Goal: Find specific page/section: Find specific page/section

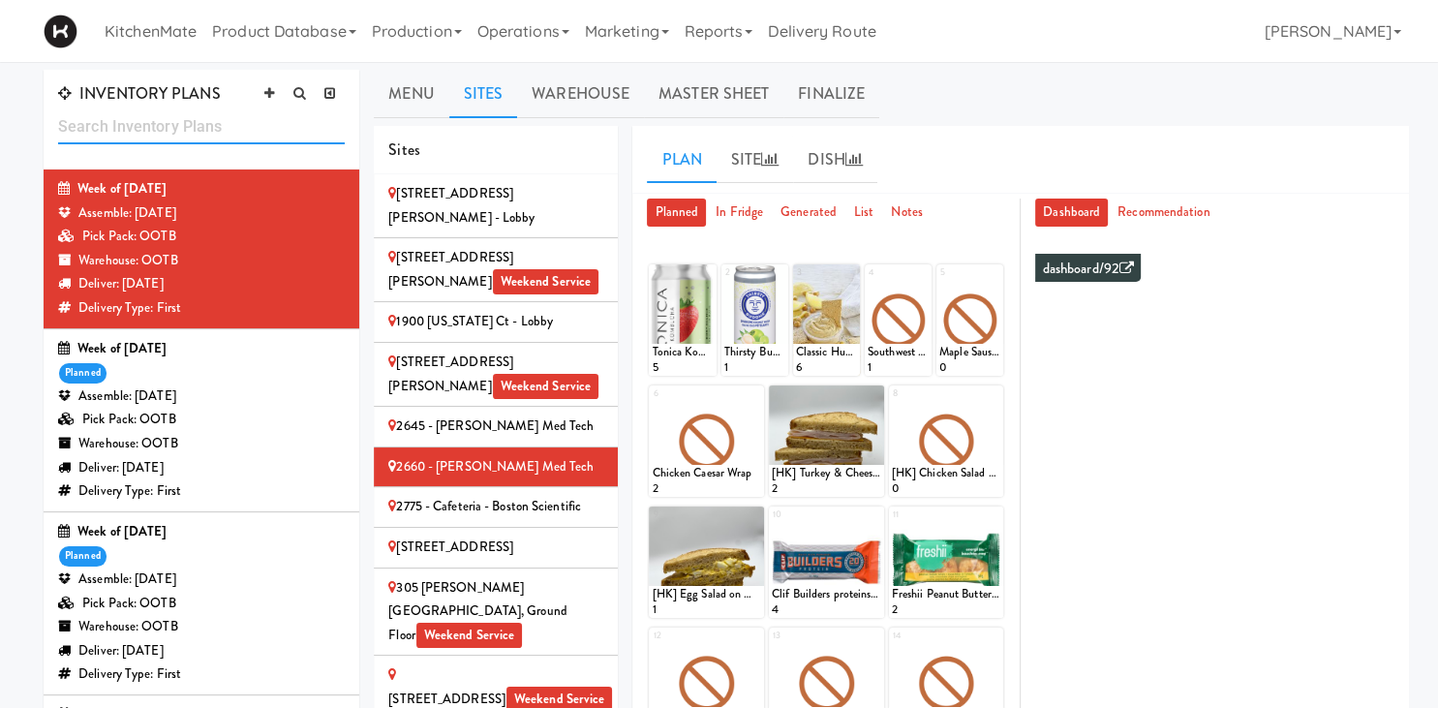
click at [230, 111] on input "text" at bounding box center [201, 126] width 287 height 36
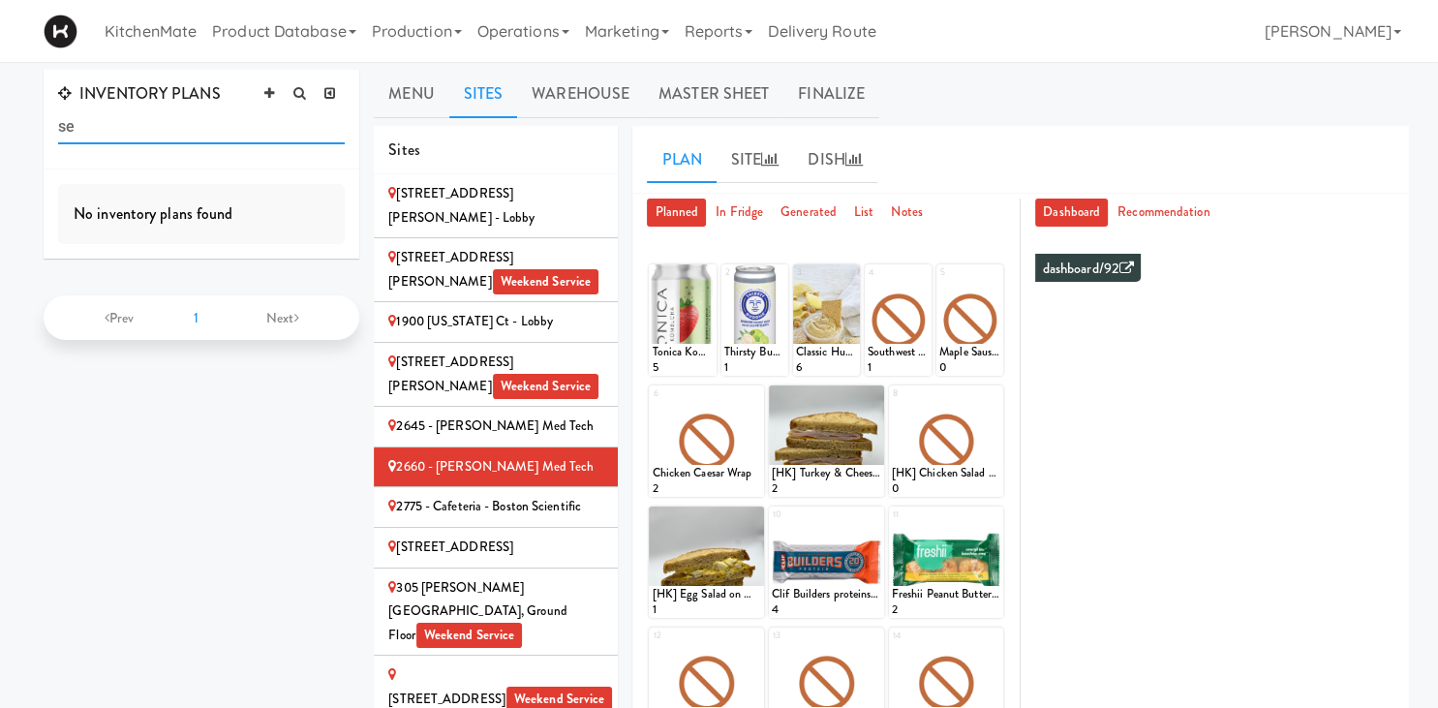
type input "s"
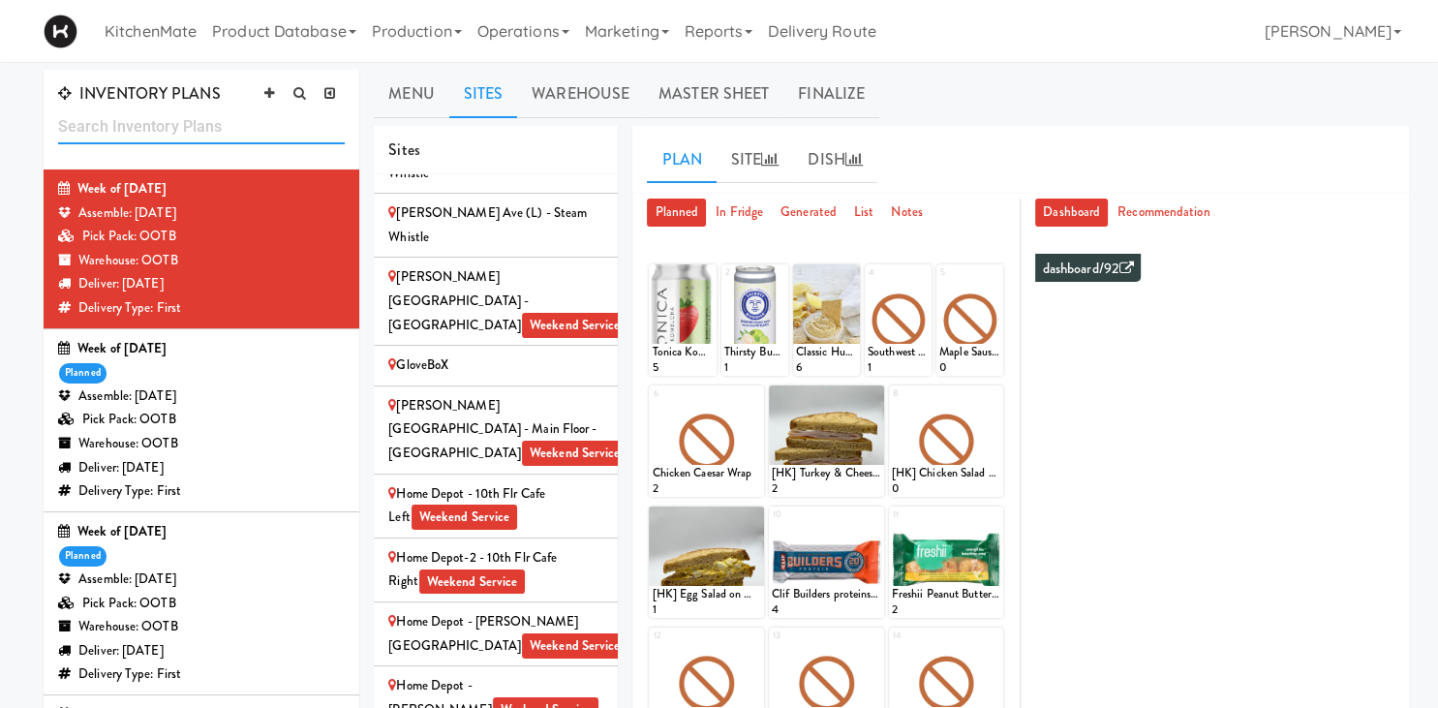
scroll to position [1642, 0]
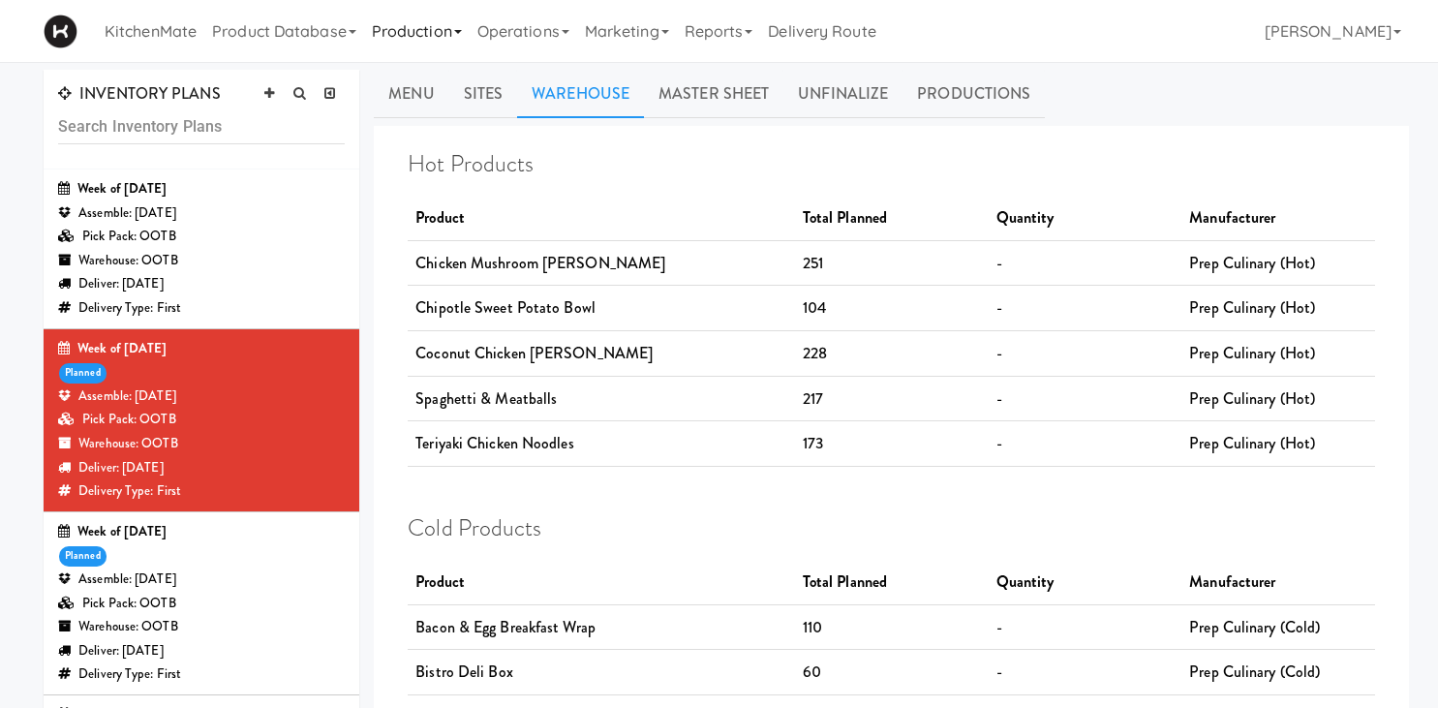
scroll to position [1266, 0]
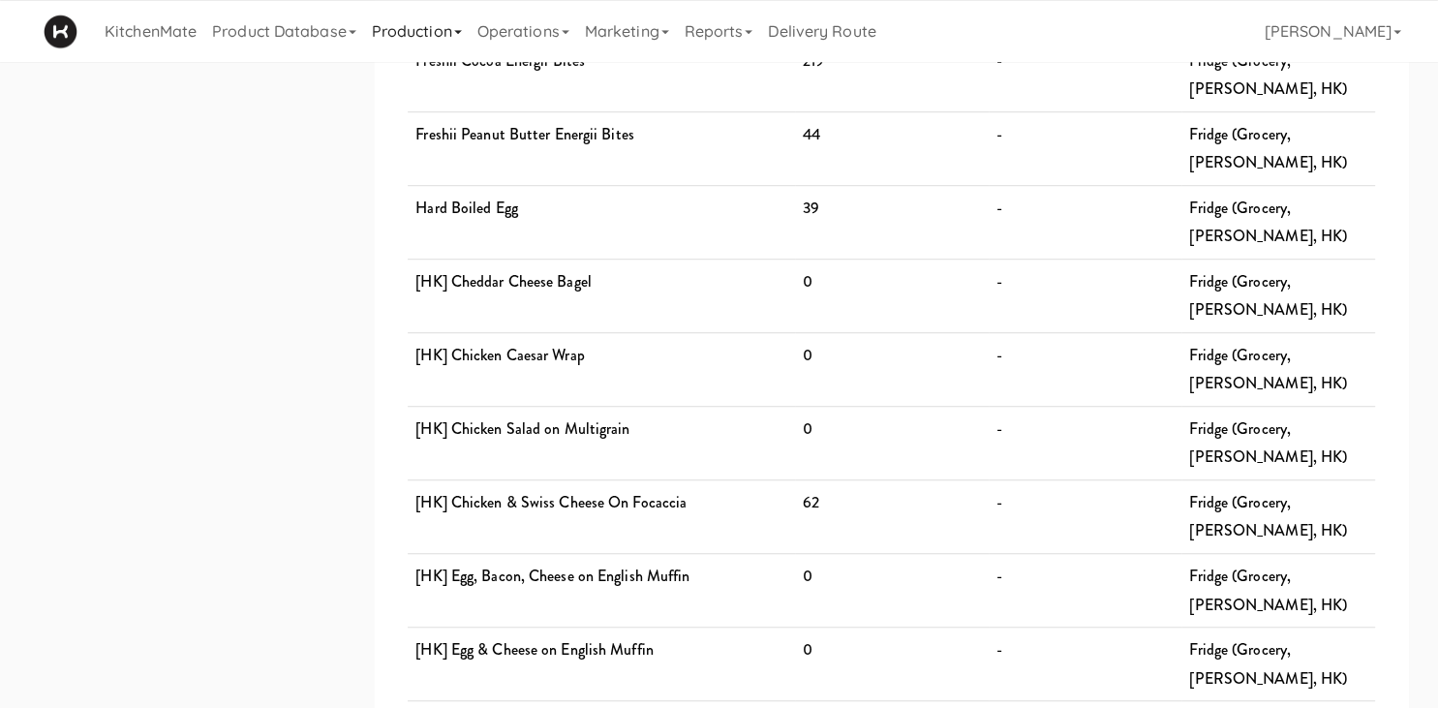
click at [420, 31] on link "Production" at bounding box center [417, 31] width 106 height 62
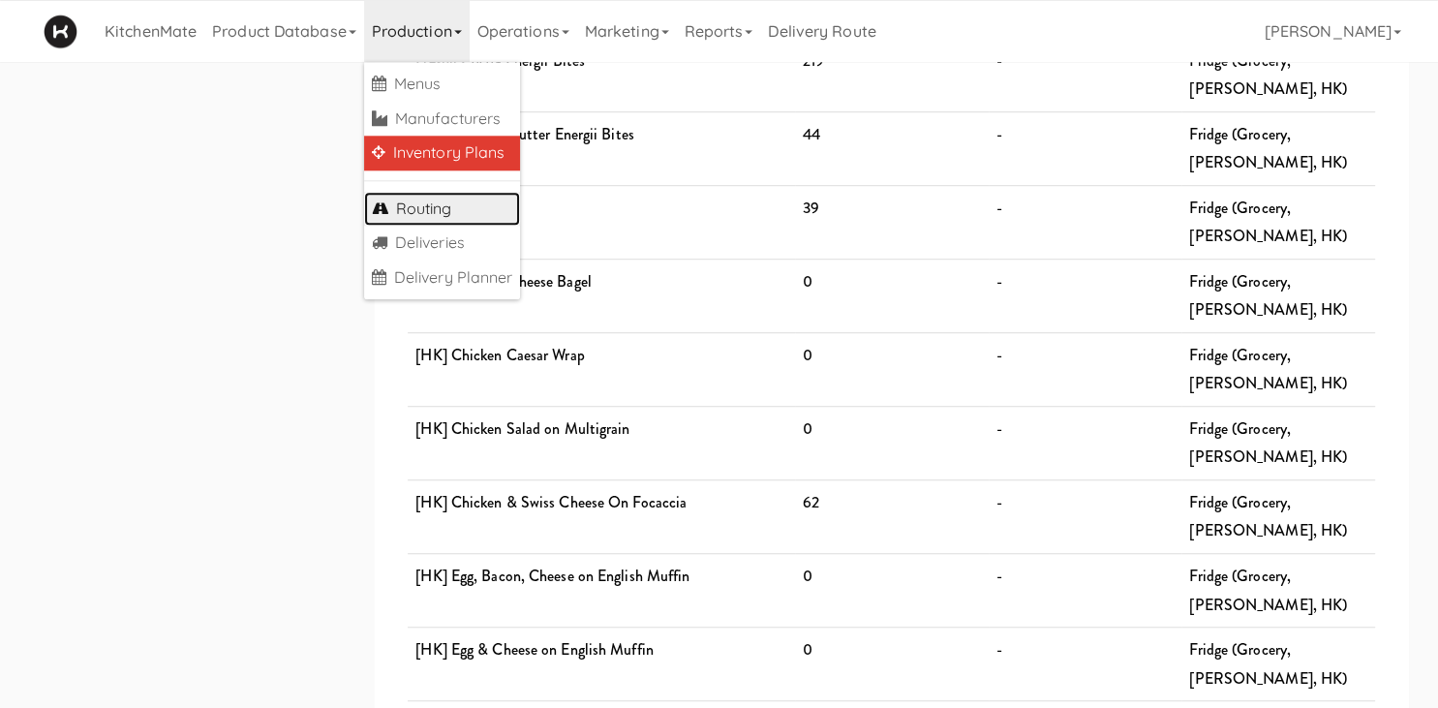
click at [429, 205] on link "Routing" at bounding box center [442, 209] width 157 height 35
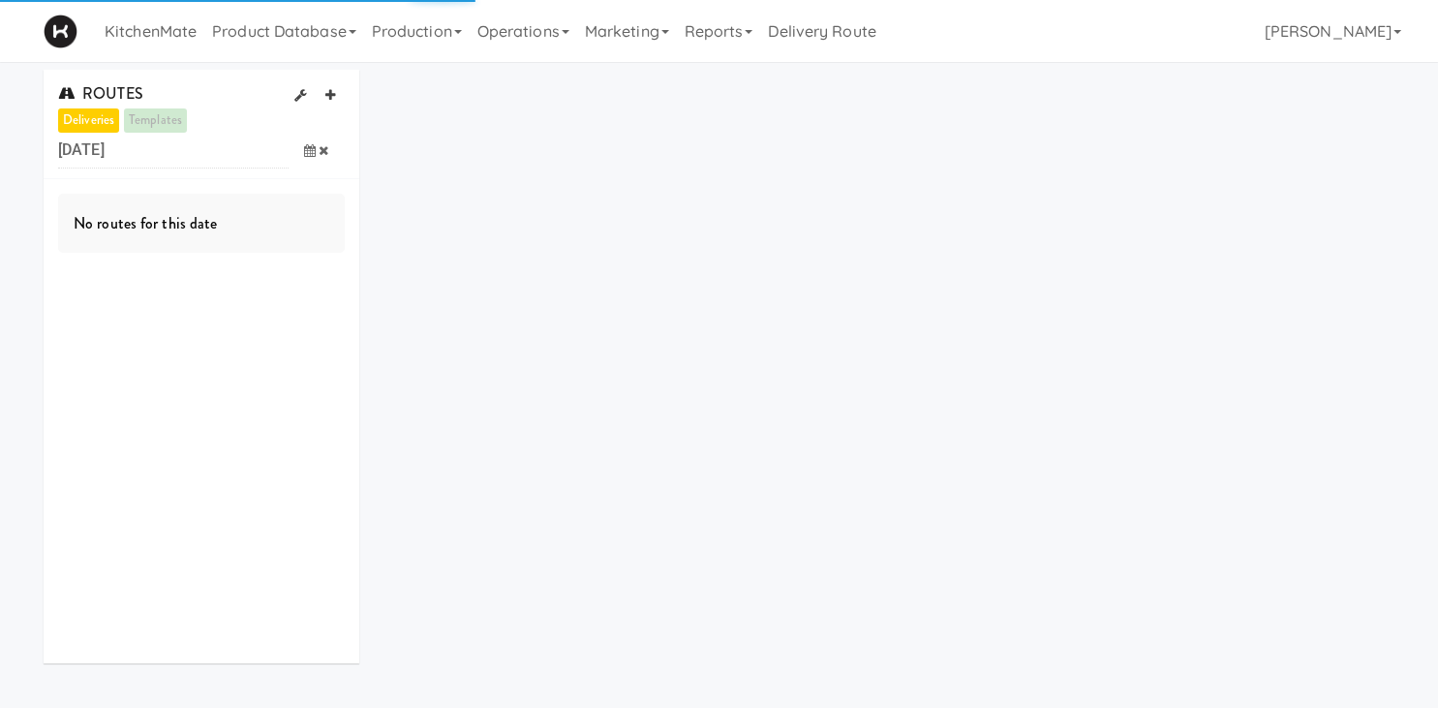
click at [309, 153] on icon at bounding box center [310, 150] width 12 height 13
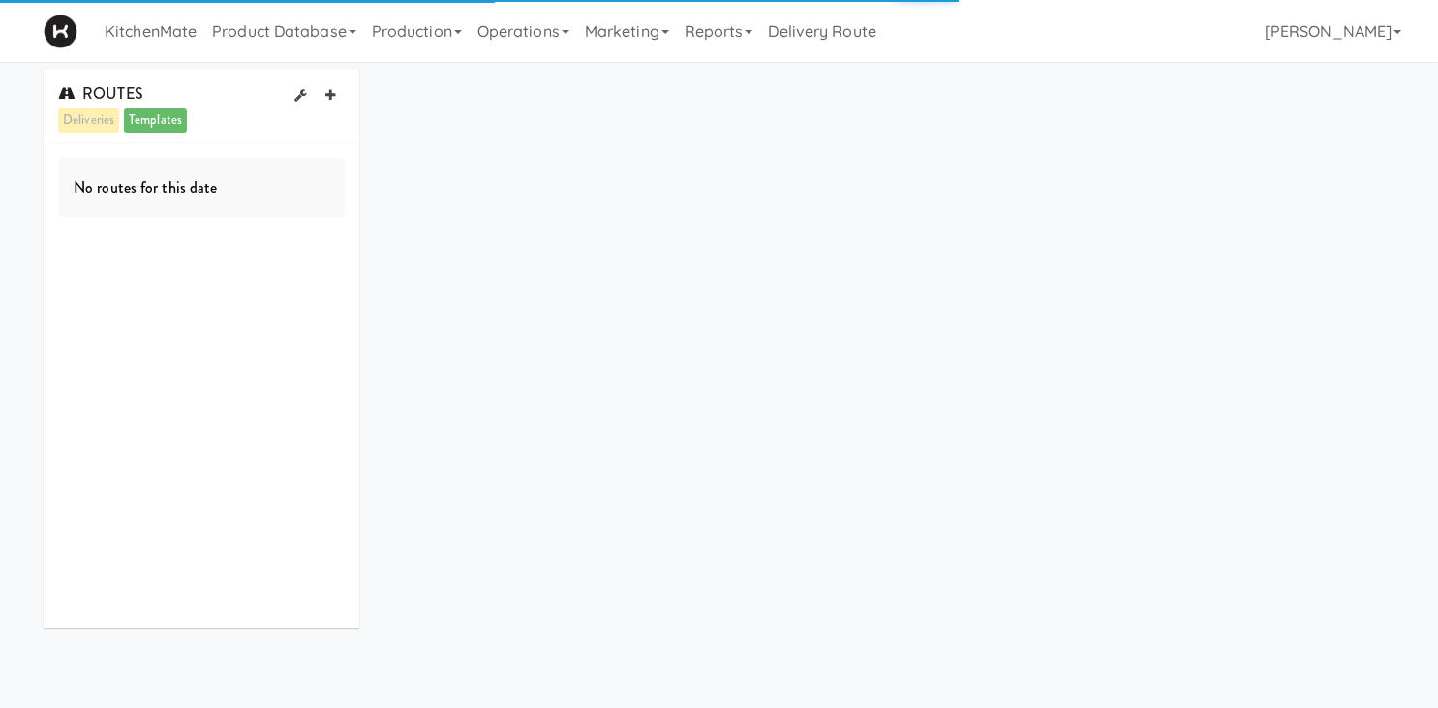
click at [83, 260] on div "No routes for this date" at bounding box center [202, 385] width 316 height 484
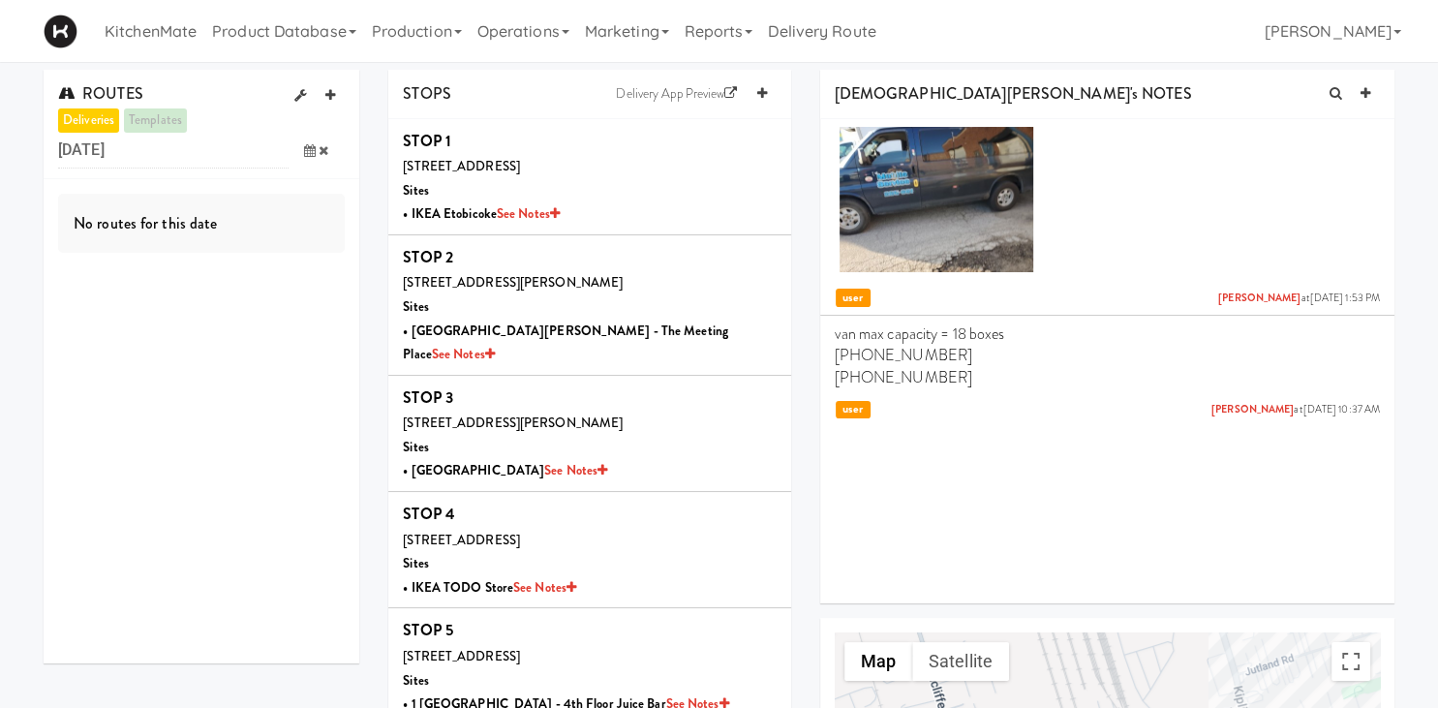
click at [304, 151] on icon at bounding box center [310, 150] width 12 height 13
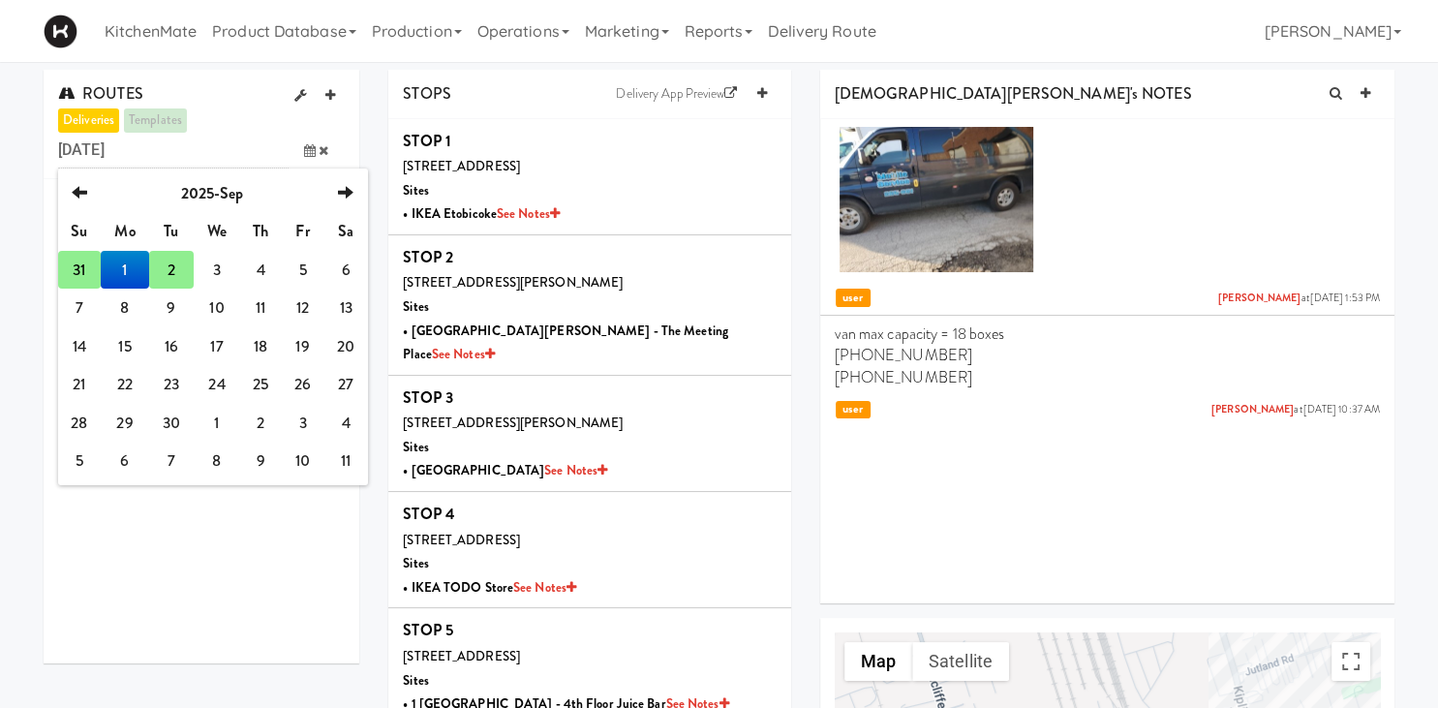
click at [49, 275] on div "No routes for this date" at bounding box center [202, 421] width 316 height 484
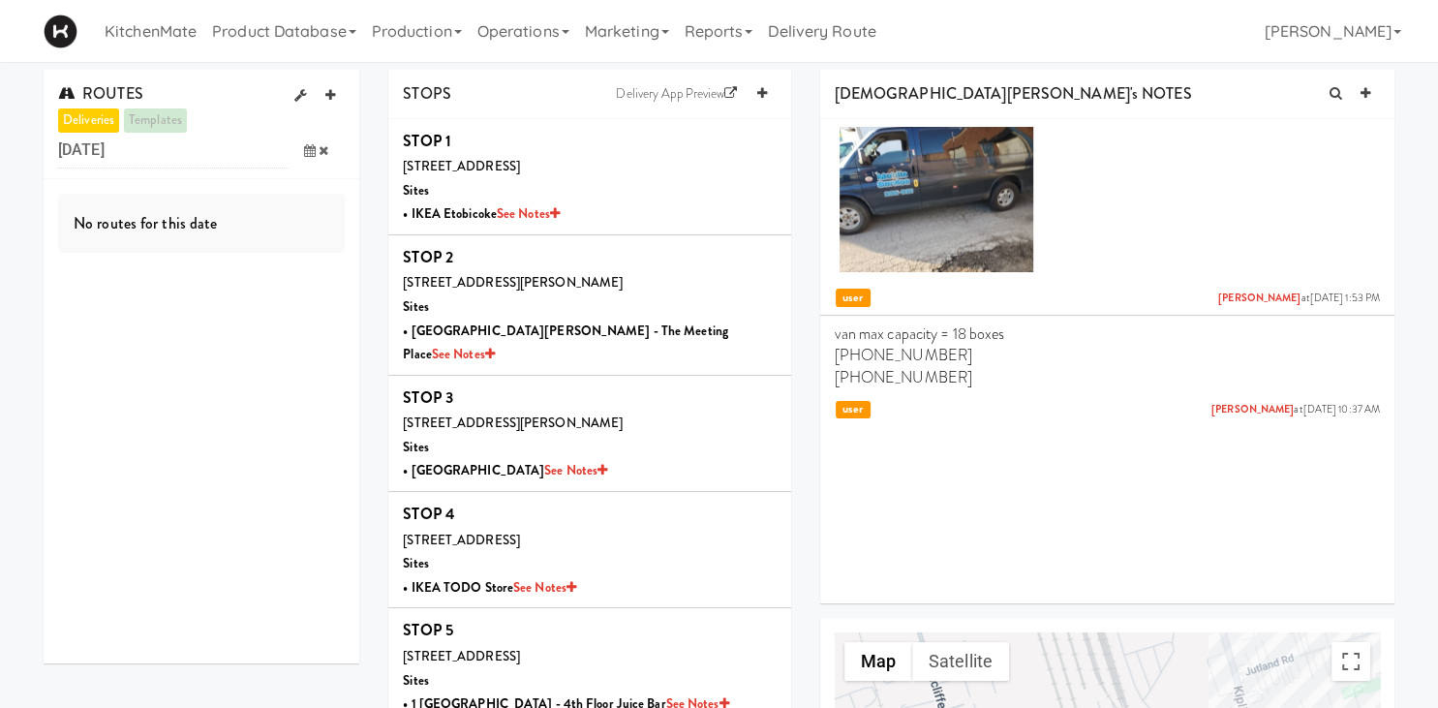
click at [308, 153] on icon at bounding box center [310, 150] width 12 height 13
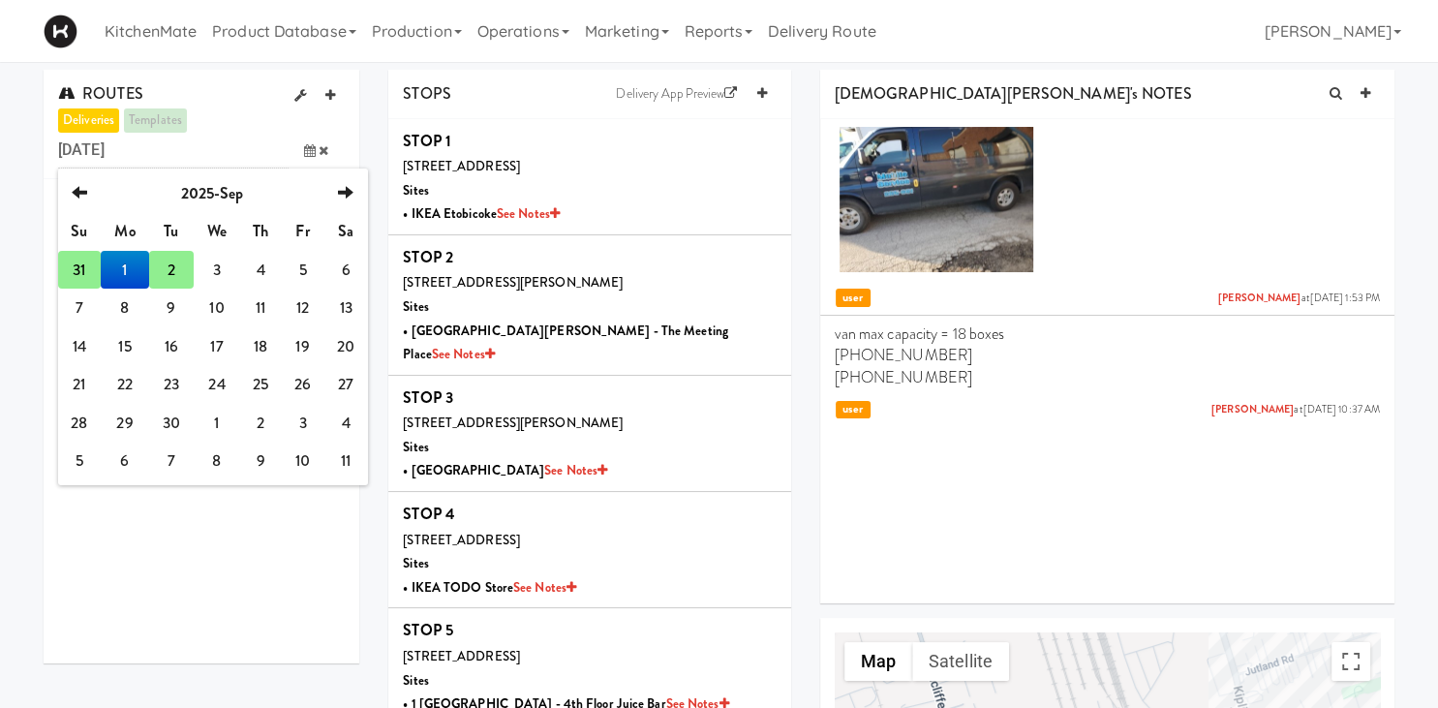
click at [87, 281] on td "31" at bounding box center [79, 270] width 43 height 39
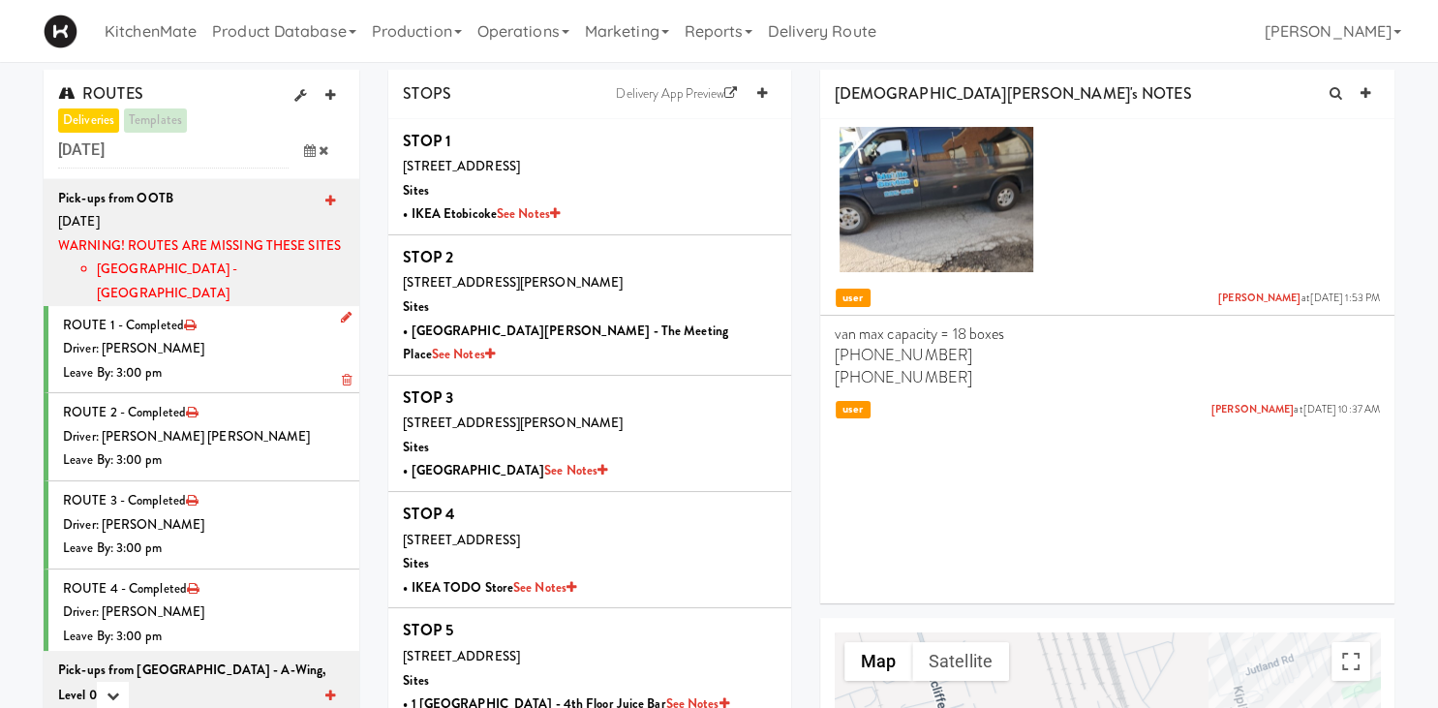
click at [231, 337] on div "Driver: Christopher Solomon" at bounding box center [204, 349] width 282 height 24
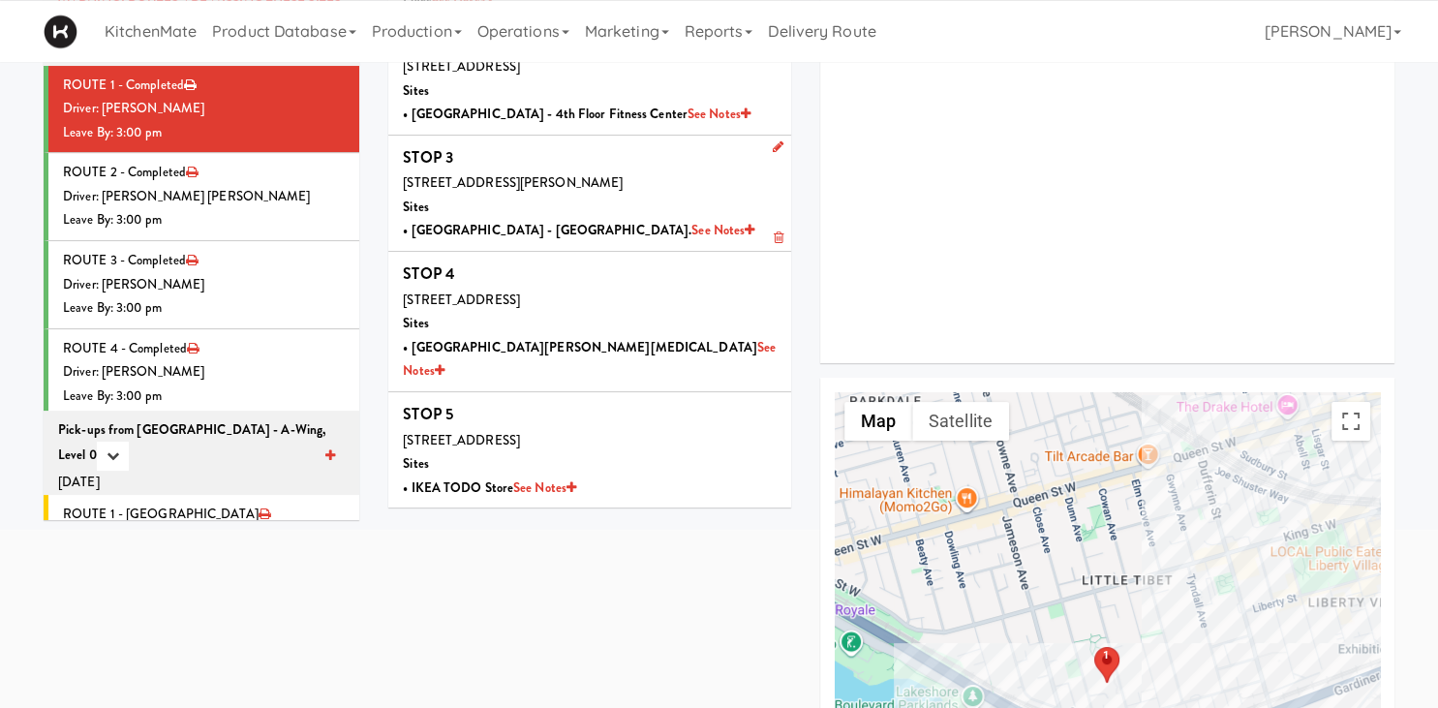
scroll to position [241, 0]
click at [498, 428] on div "382 Yonge St, Toronto, ON, CA Sites • IKEA TODO Store See Notes" at bounding box center [589, 464] width 373 height 72
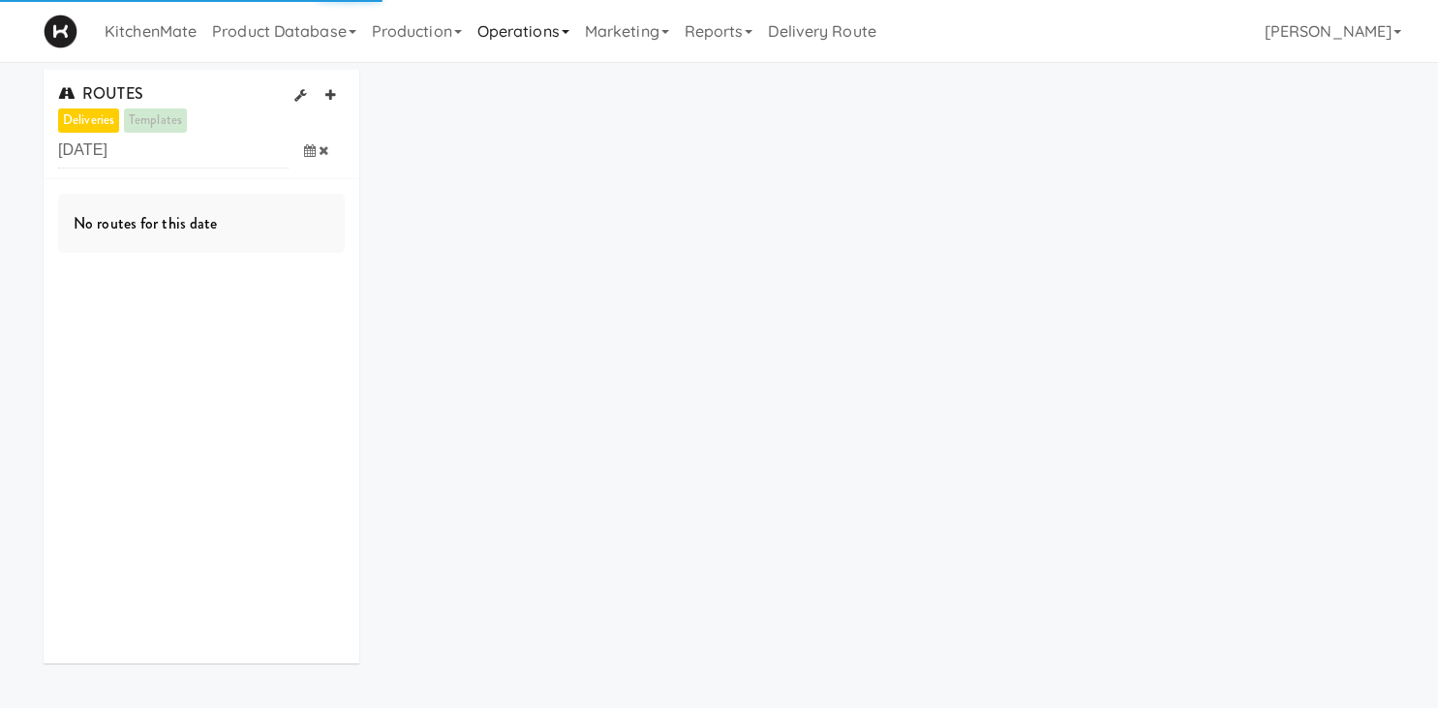
click at [523, 37] on link "Operations" at bounding box center [523, 31] width 107 height 62
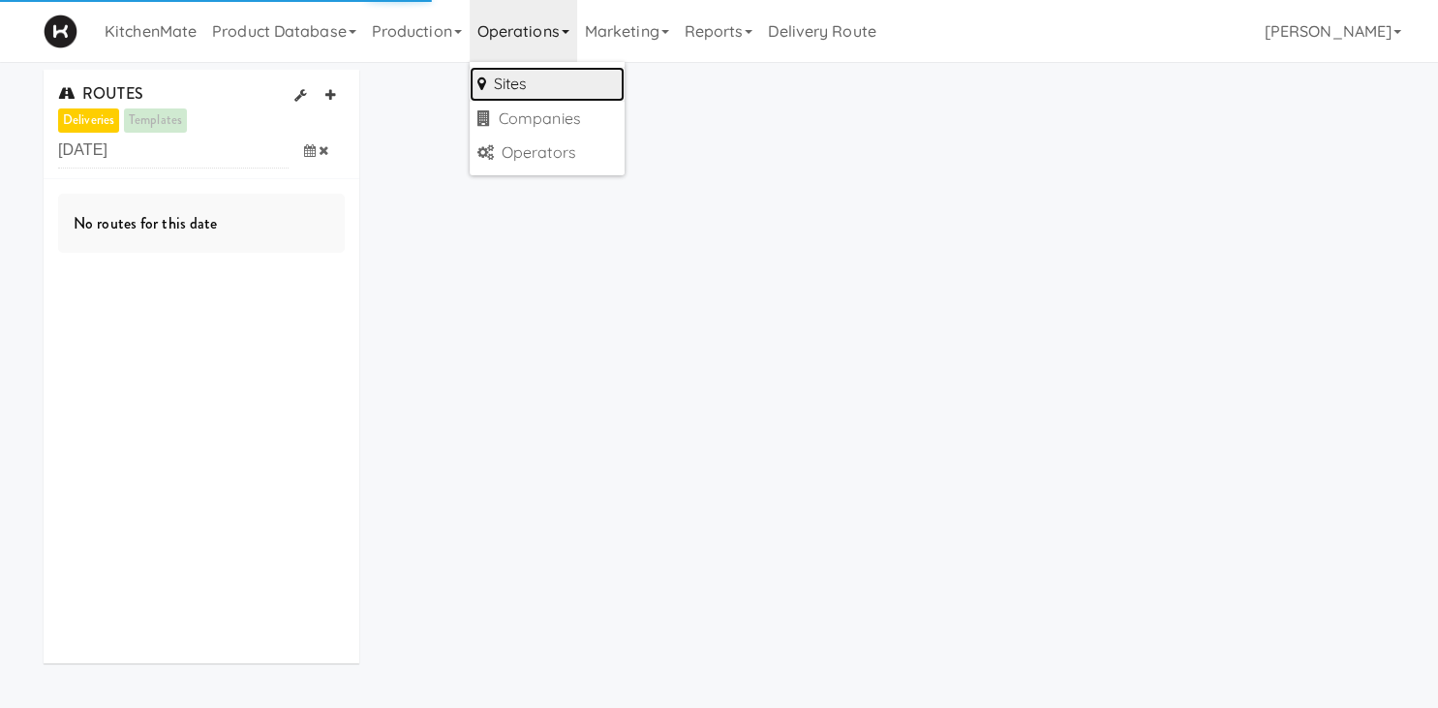
click at [538, 87] on link "Sites" at bounding box center [547, 84] width 155 height 35
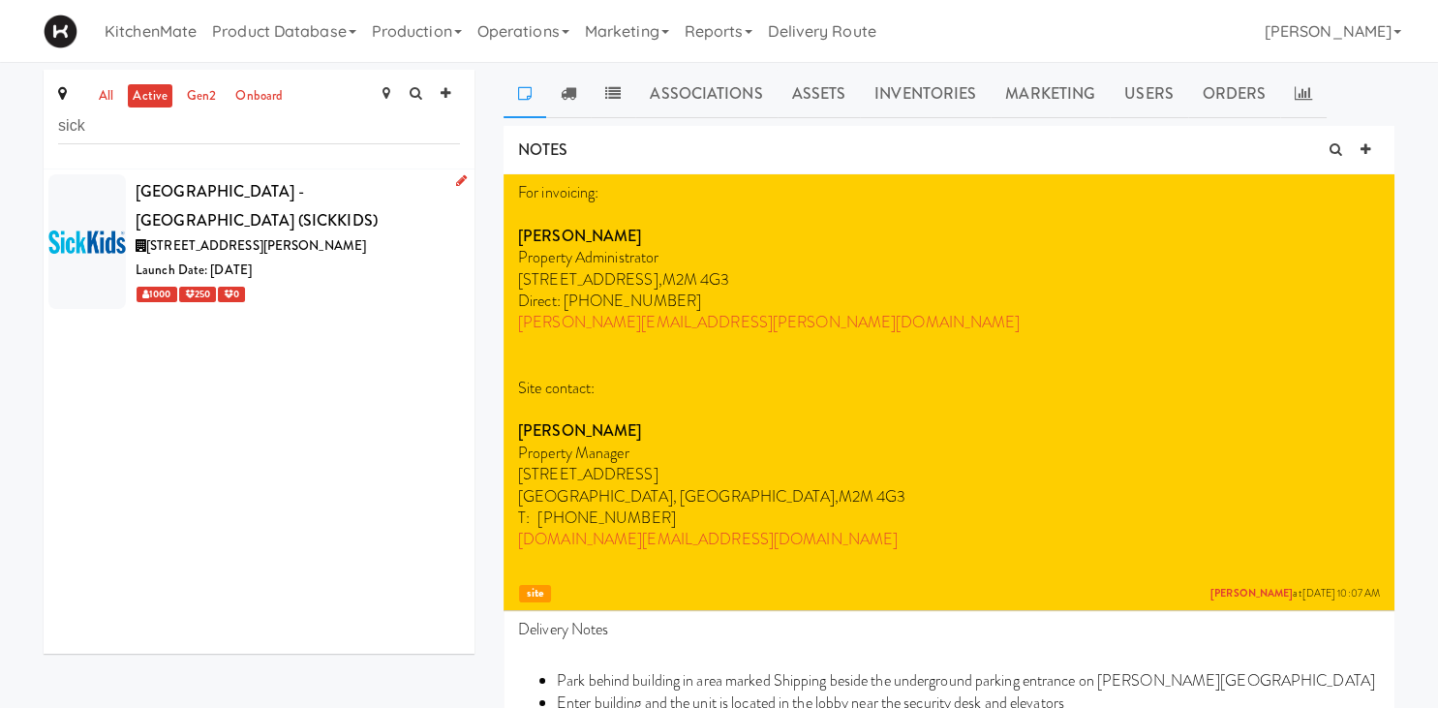
click at [276, 236] on span "[STREET_ADDRESS][PERSON_NAME]" at bounding box center [256, 245] width 220 height 18
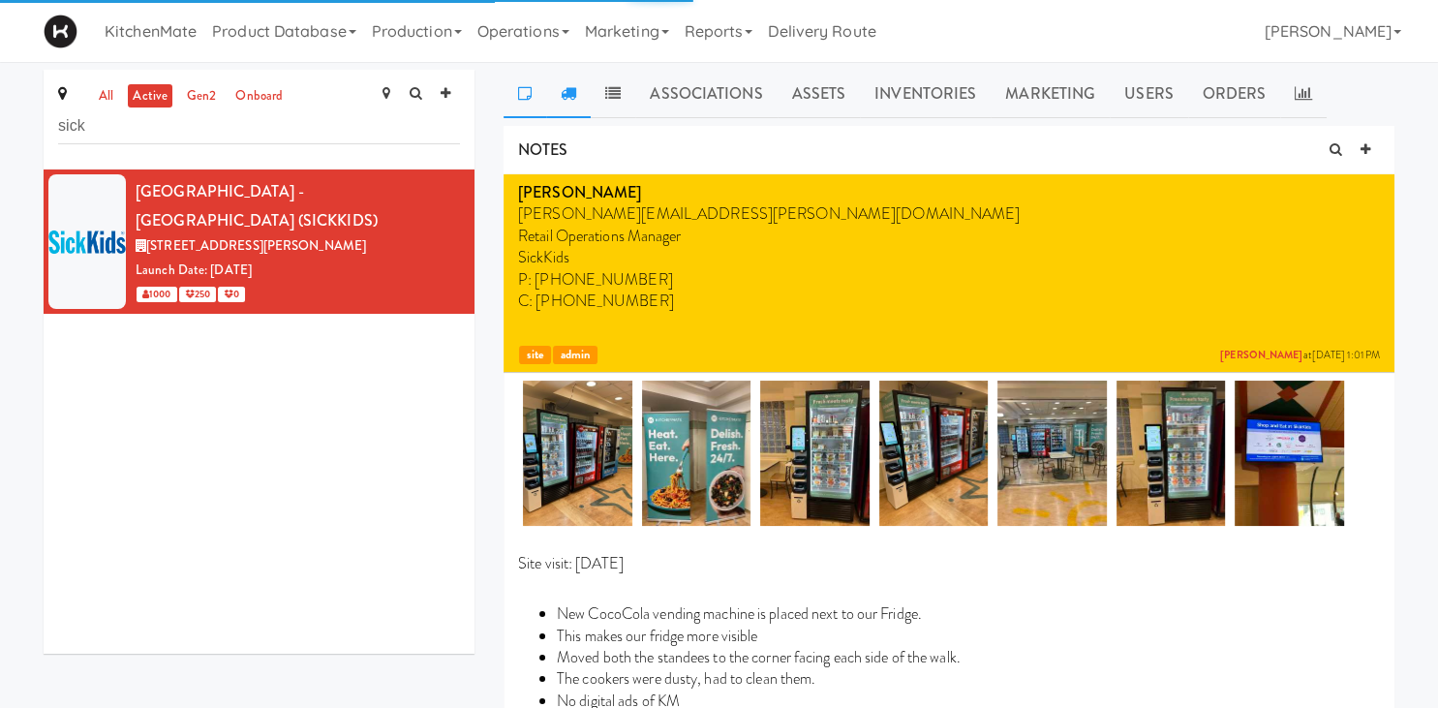
click at [559, 103] on link at bounding box center [568, 94] width 45 height 48
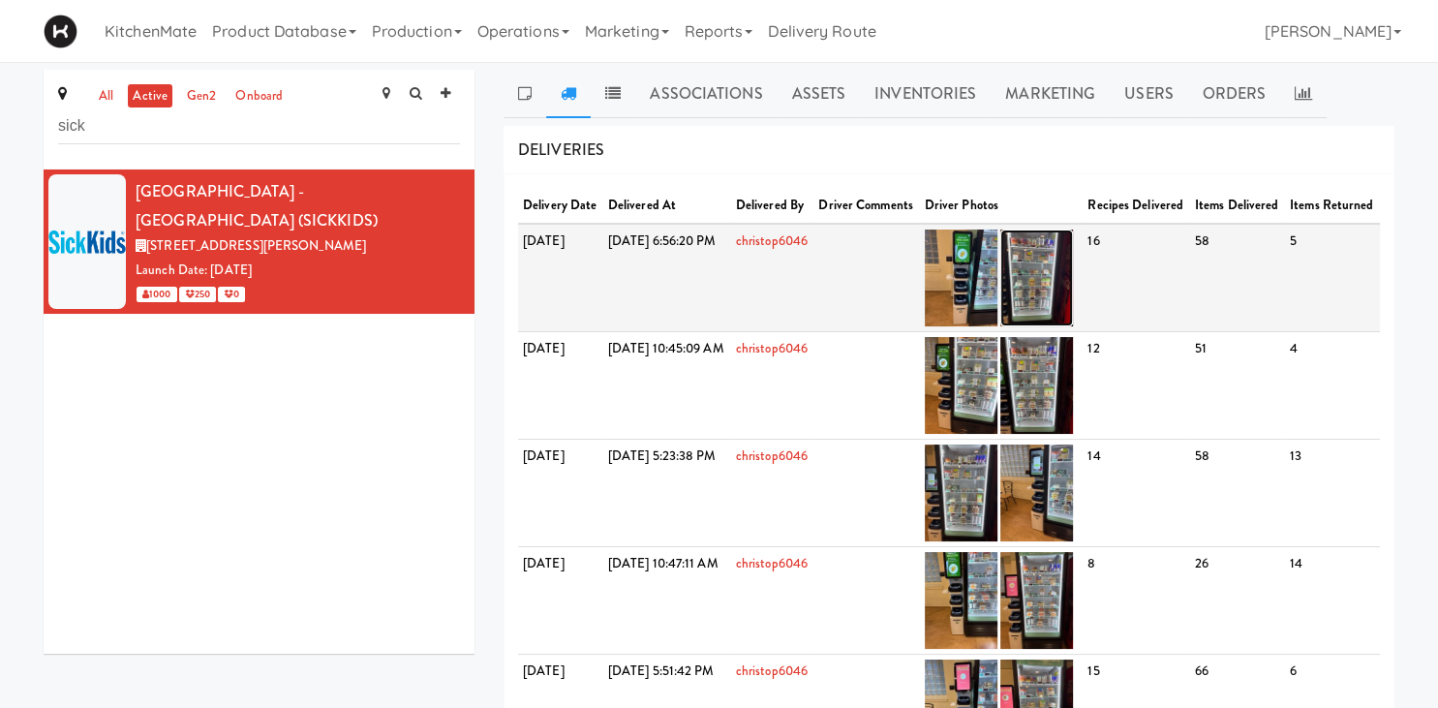
click at [1073, 296] on img at bounding box center [1036, 277] width 73 height 97
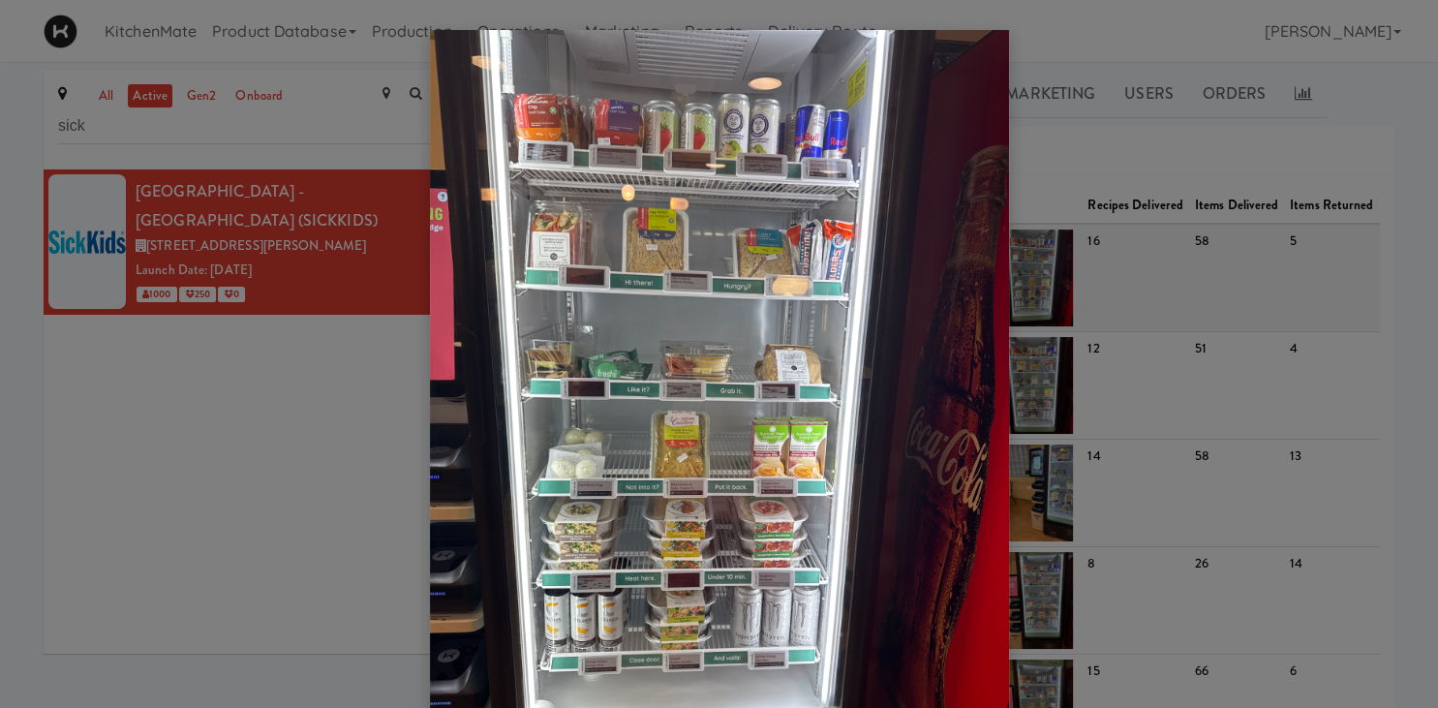
click at [1089, 296] on div at bounding box center [719, 354] width 1438 height 708
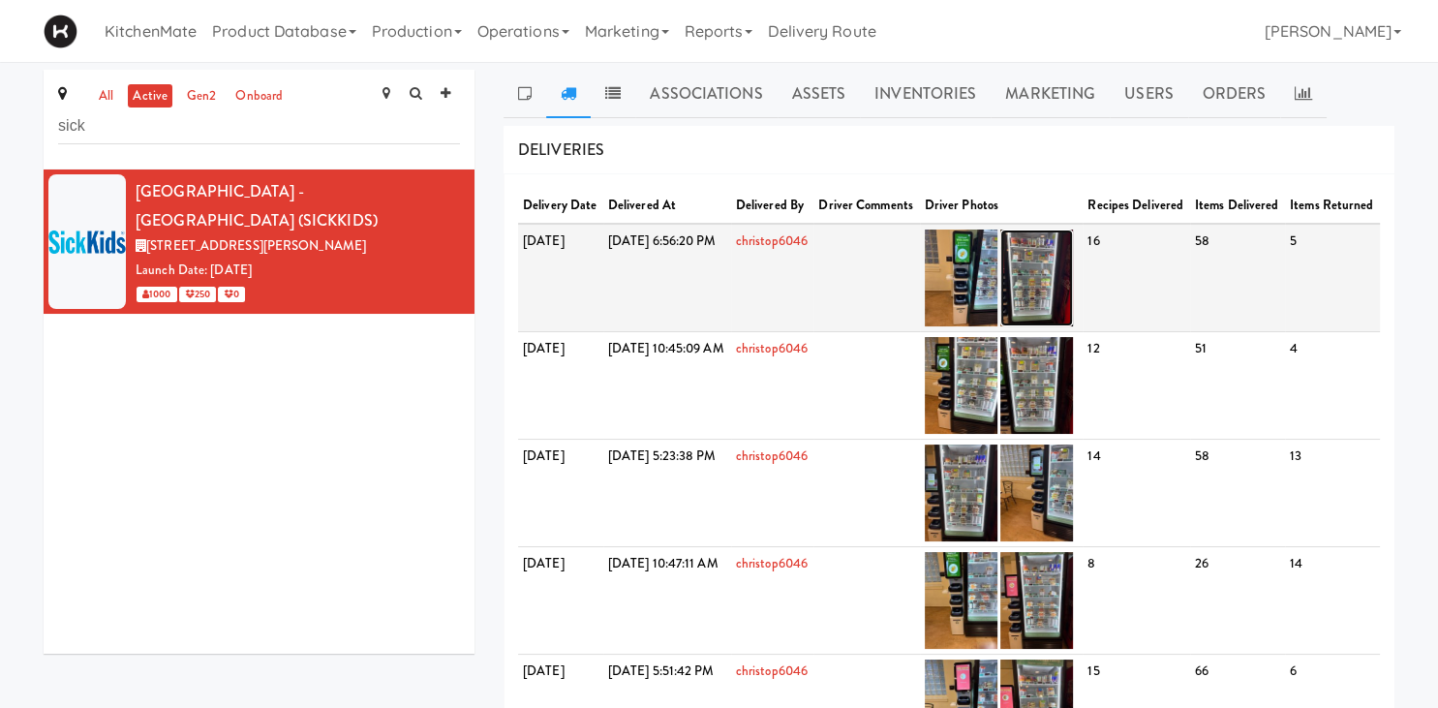
click at [1073, 285] on img at bounding box center [1036, 277] width 73 height 97
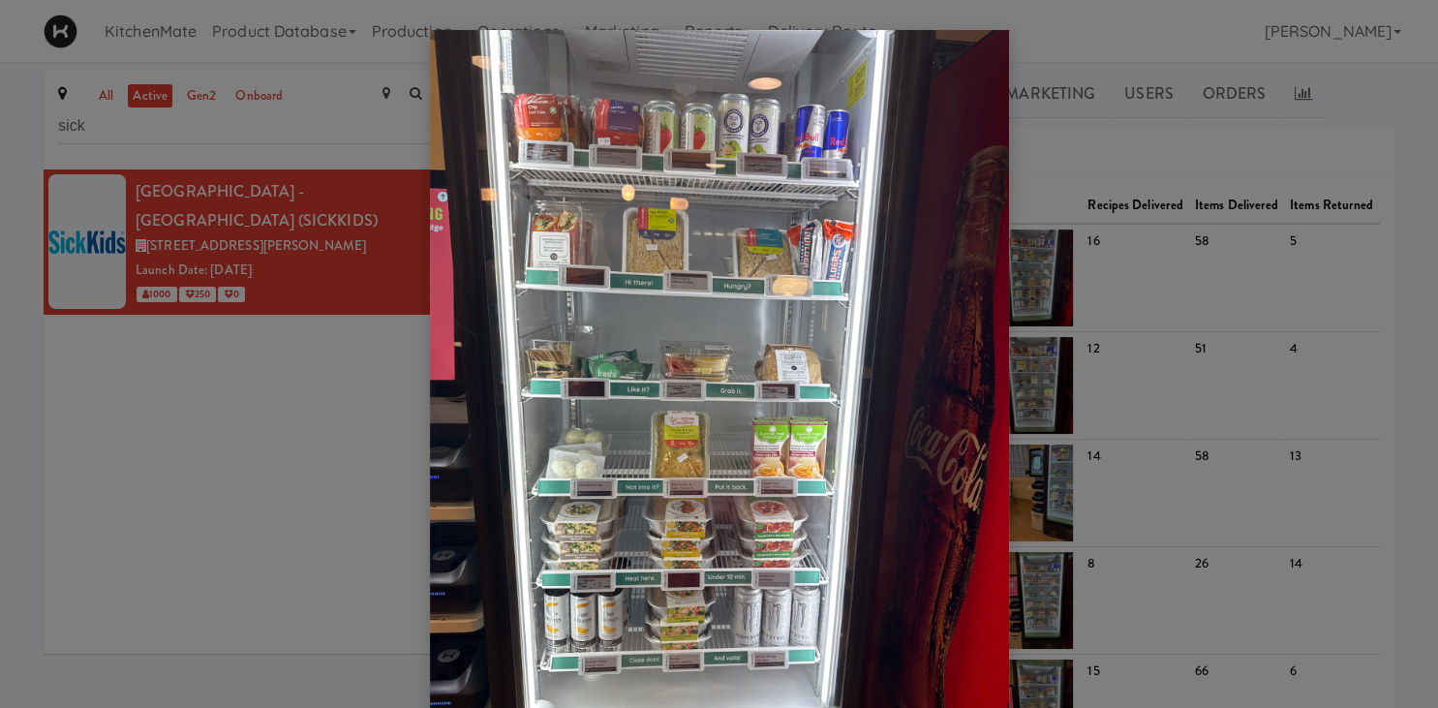
click at [1076, 285] on div at bounding box center [719, 354] width 1438 height 708
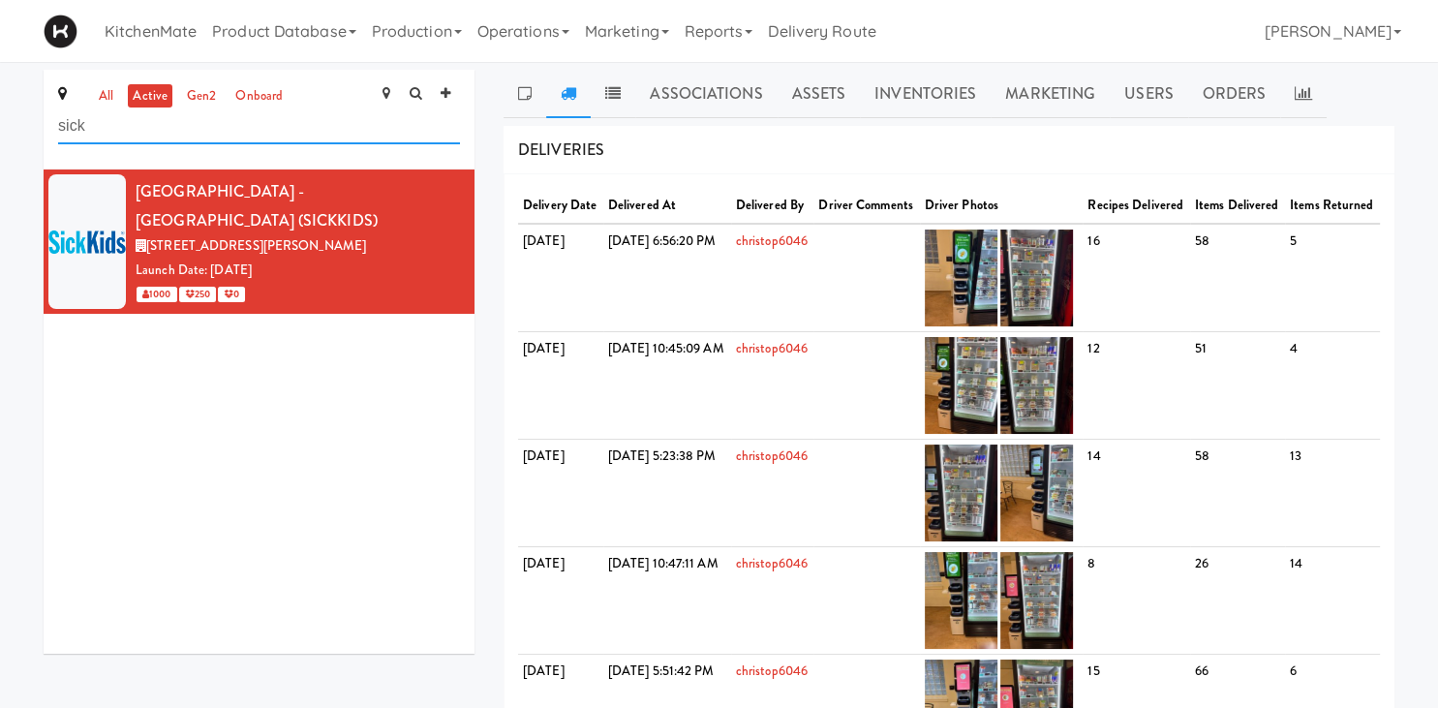
drag, startPoint x: 188, startPoint y: 126, endPoint x: -49, endPoint y: 151, distance: 238.6
click at [58, 144] on input "sick" at bounding box center [259, 126] width 402 height 36
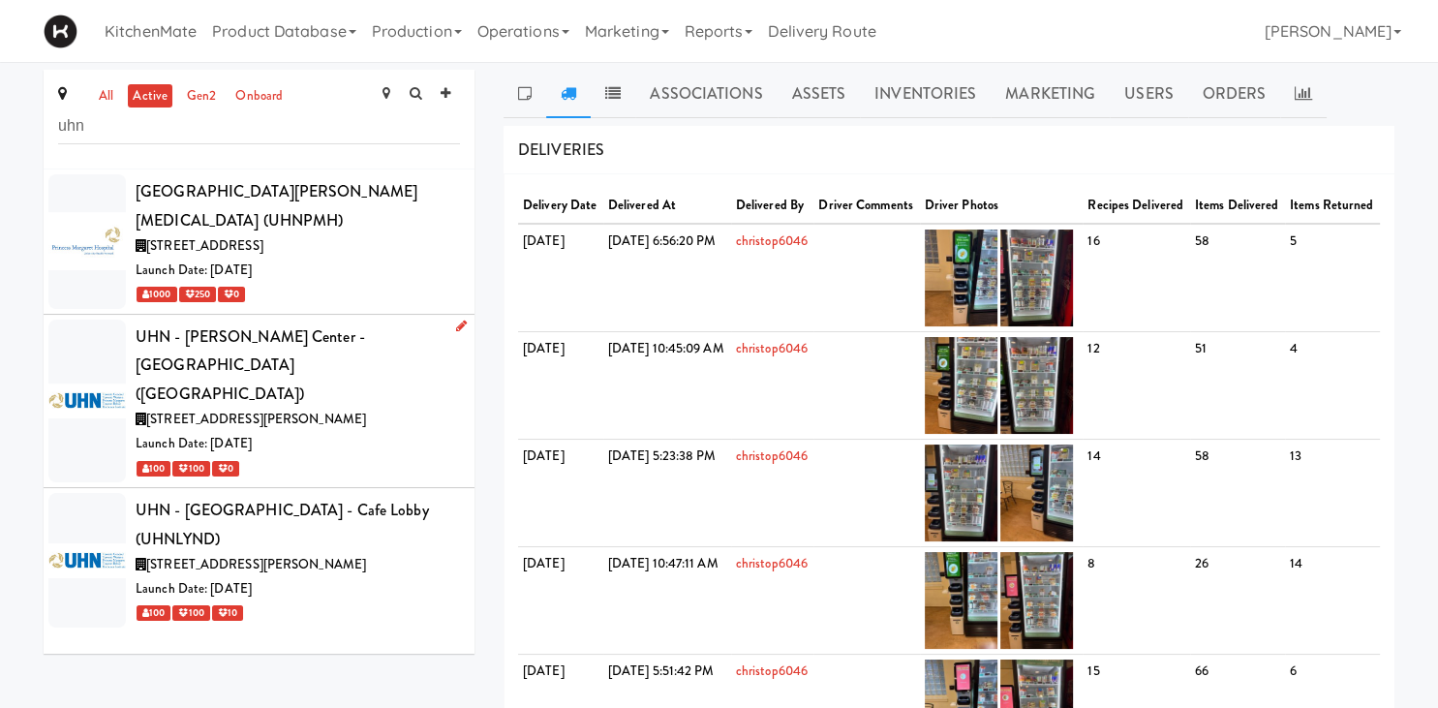
click at [283, 351] on div "UHN - [PERSON_NAME] Center - [GEOGRAPHIC_DATA] ([GEOGRAPHIC_DATA])" at bounding box center [298, 365] width 324 height 86
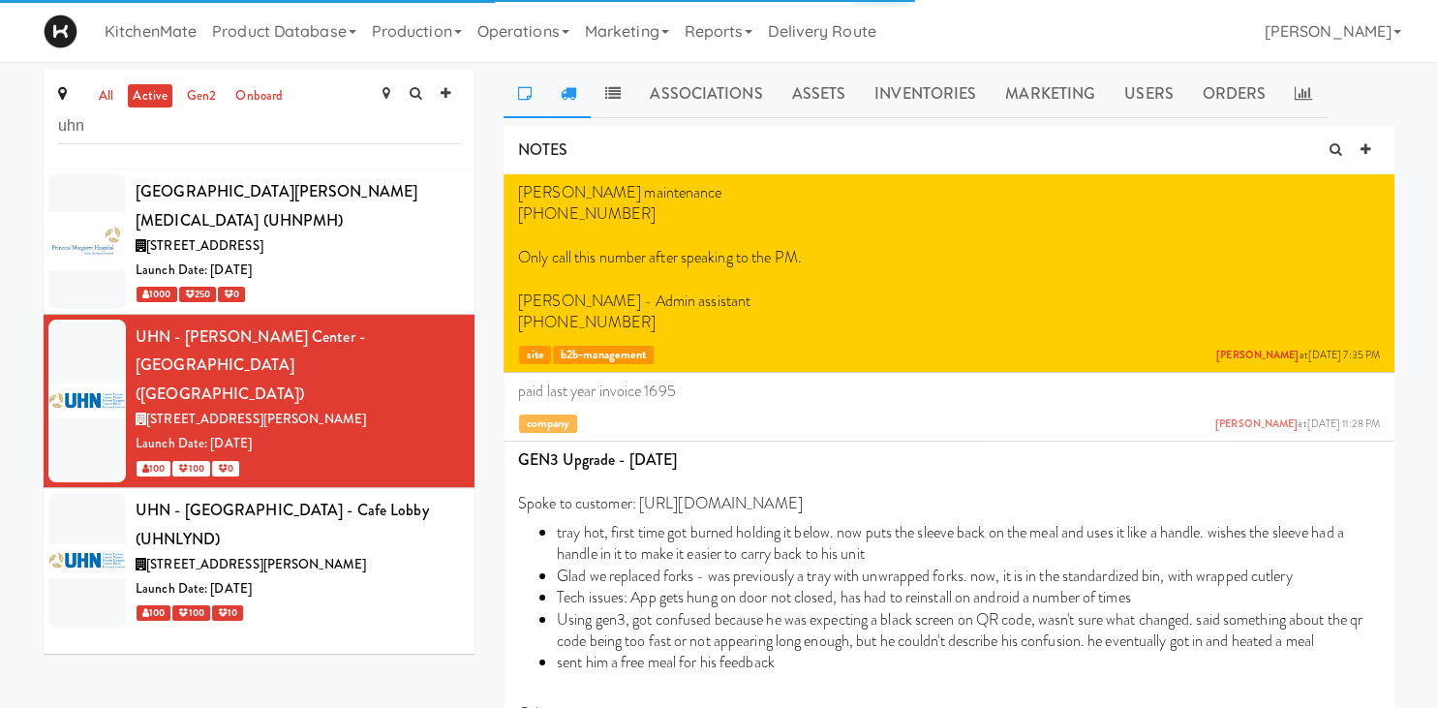
click at [564, 85] on link at bounding box center [568, 94] width 45 height 48
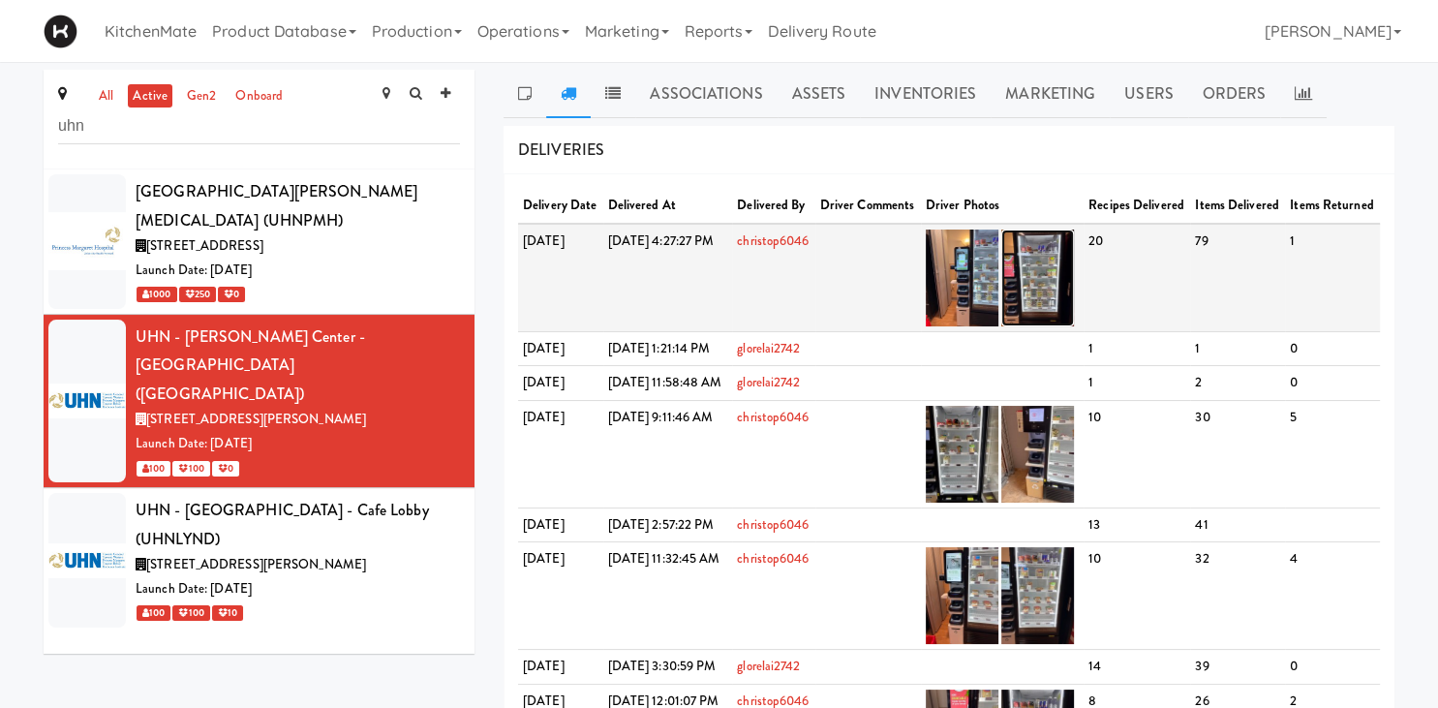
click at [1074, 297] on img at bounding box center [1037, 277] width 73 height 97
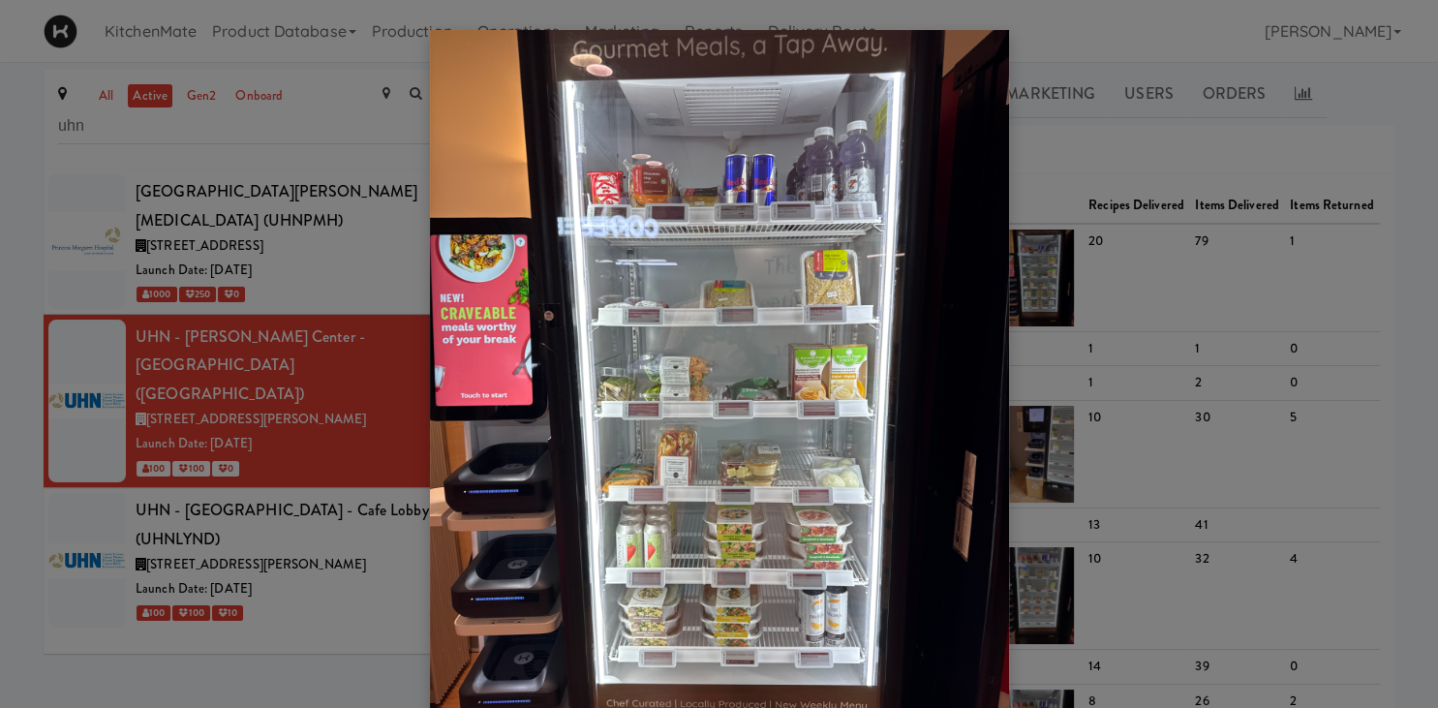
click at [347, 296] on div at bounding box center [719, 354] width 1438 height 708
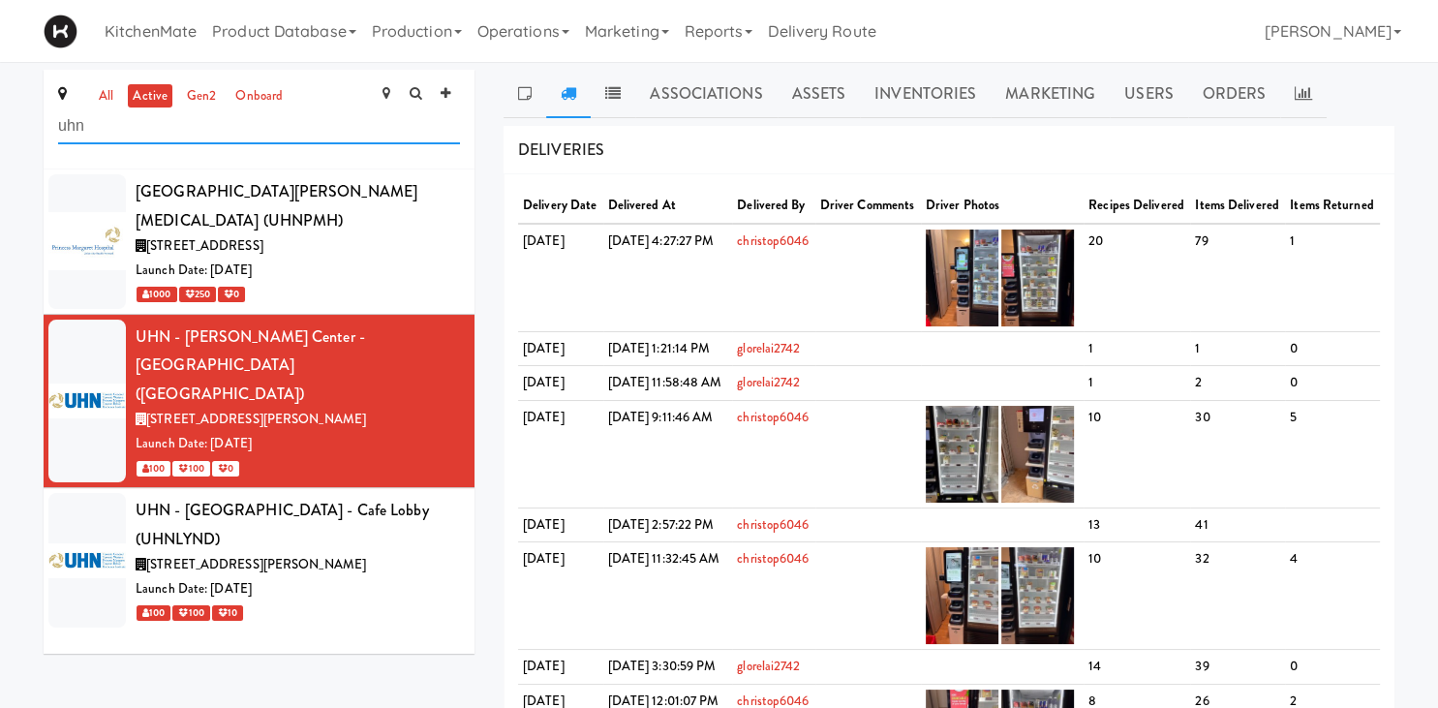
drag, startPoint x: 269, startPoint y: 128, endPoint x: -49, endPoint y: 121, distance: 318.6
click at [58, 121] on input "uhn" at bounding box center [259, 126] width 402 height 36
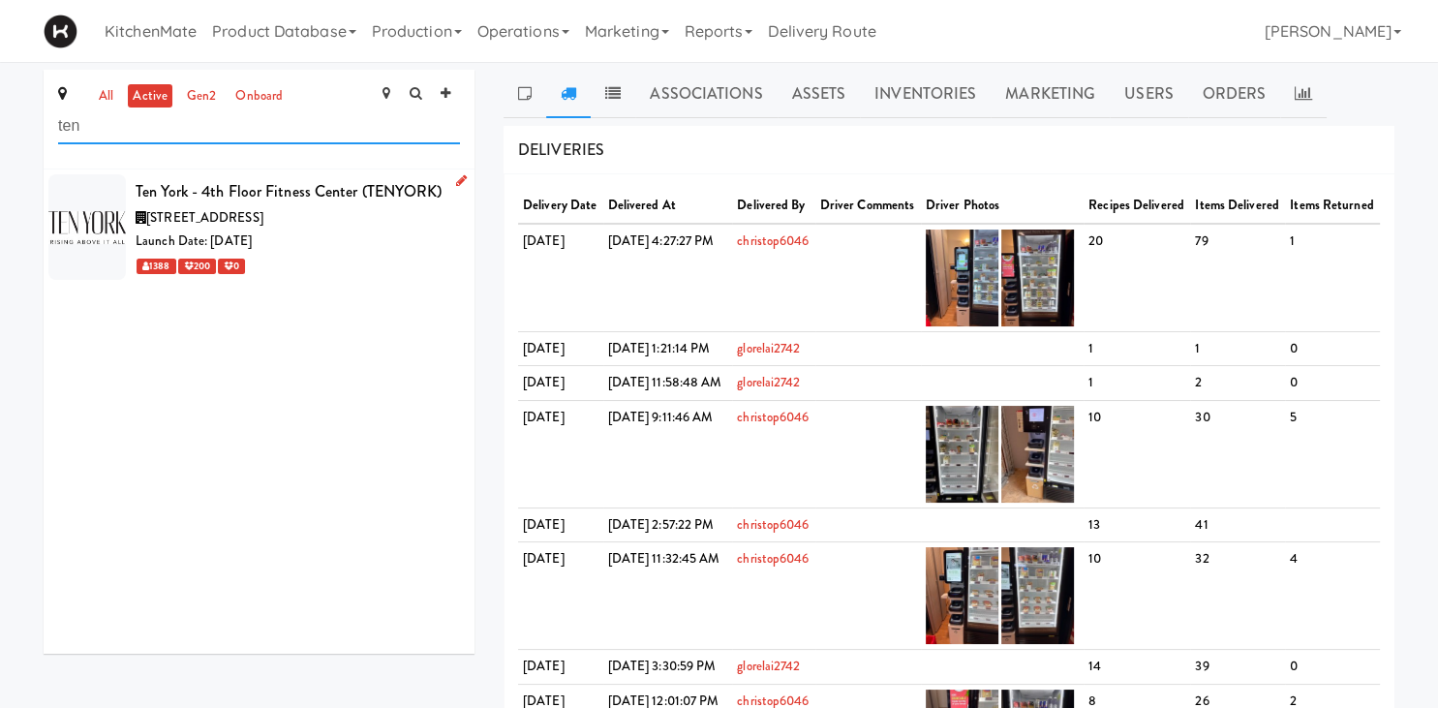
type input "ten"
click at [207, 244] on div "Launch Date: [DATE]" at bounding box center [298, 241] width 324 height 24
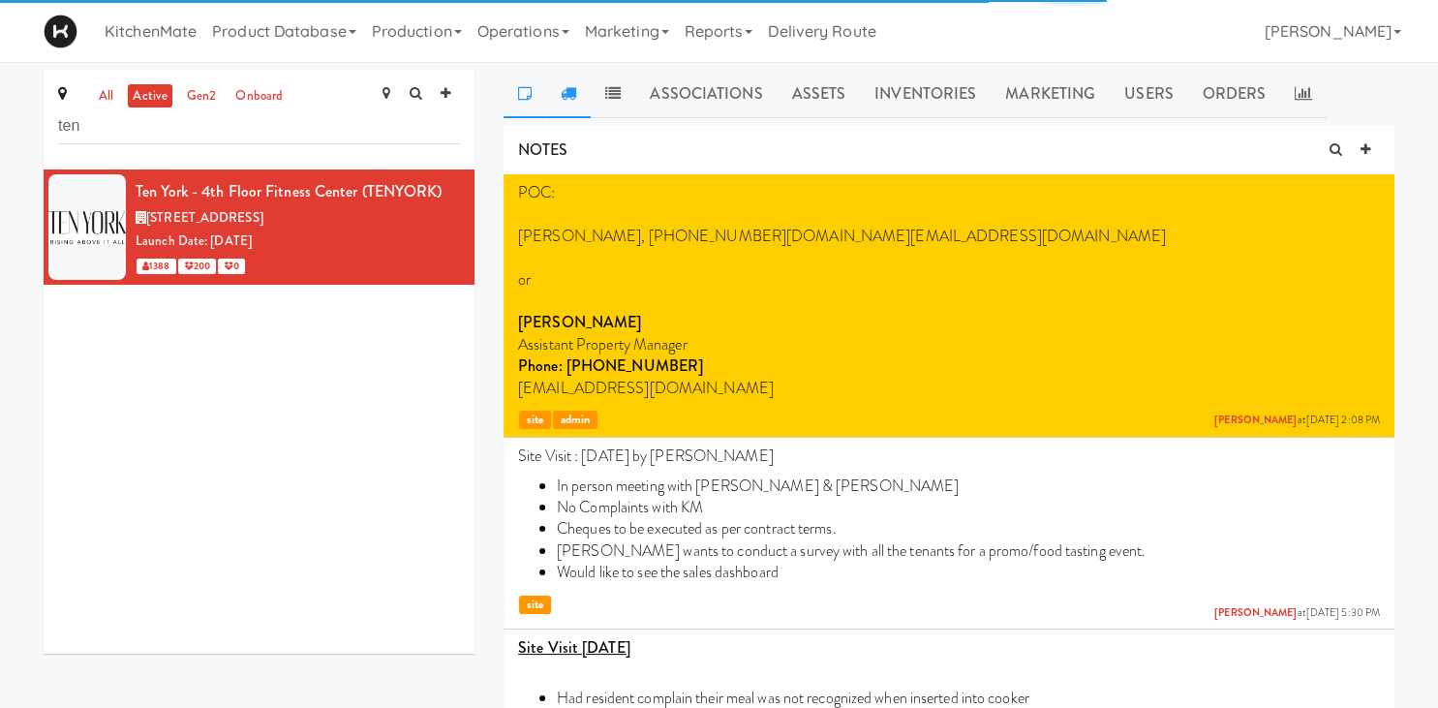
click at [573, 92] on icon at bounding box center [568, 92] width 15 height 15
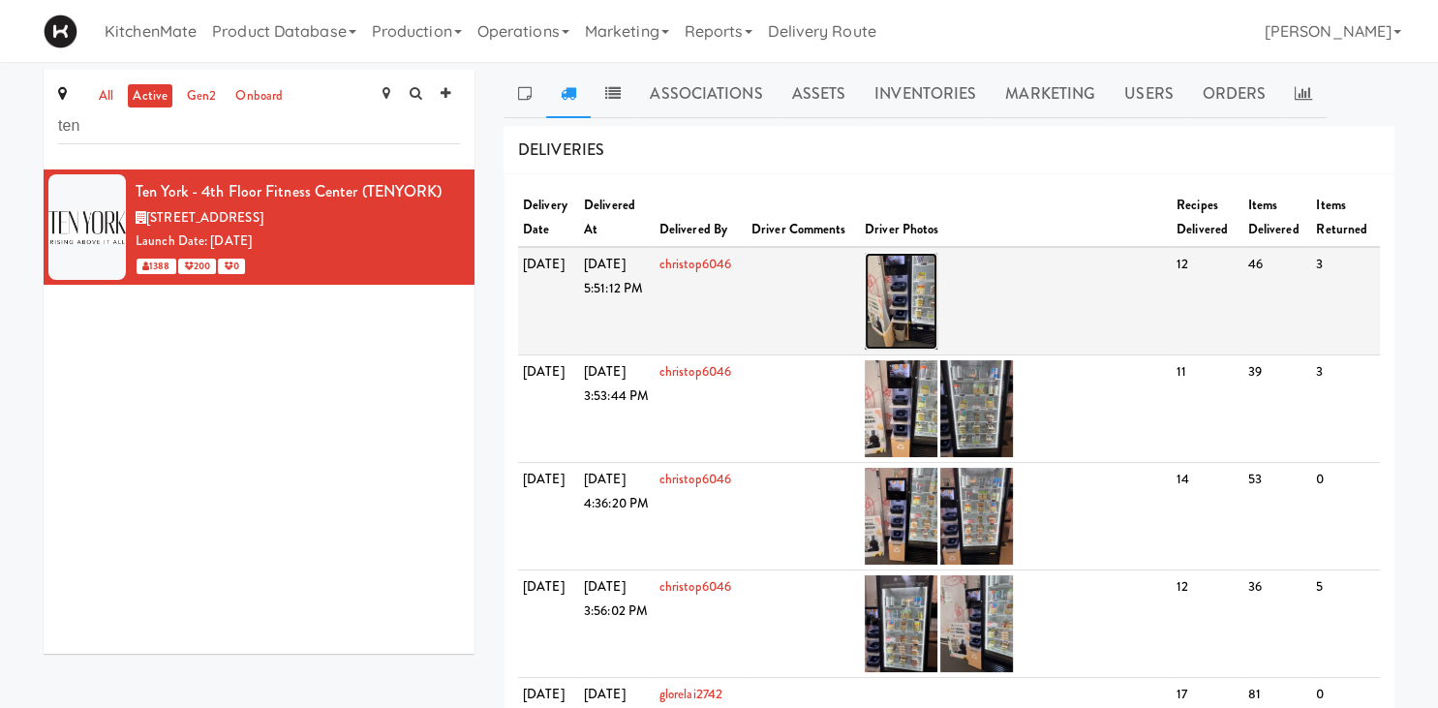
click at [936, 303] on img at bounding box center [901, 301] width 73 height 97
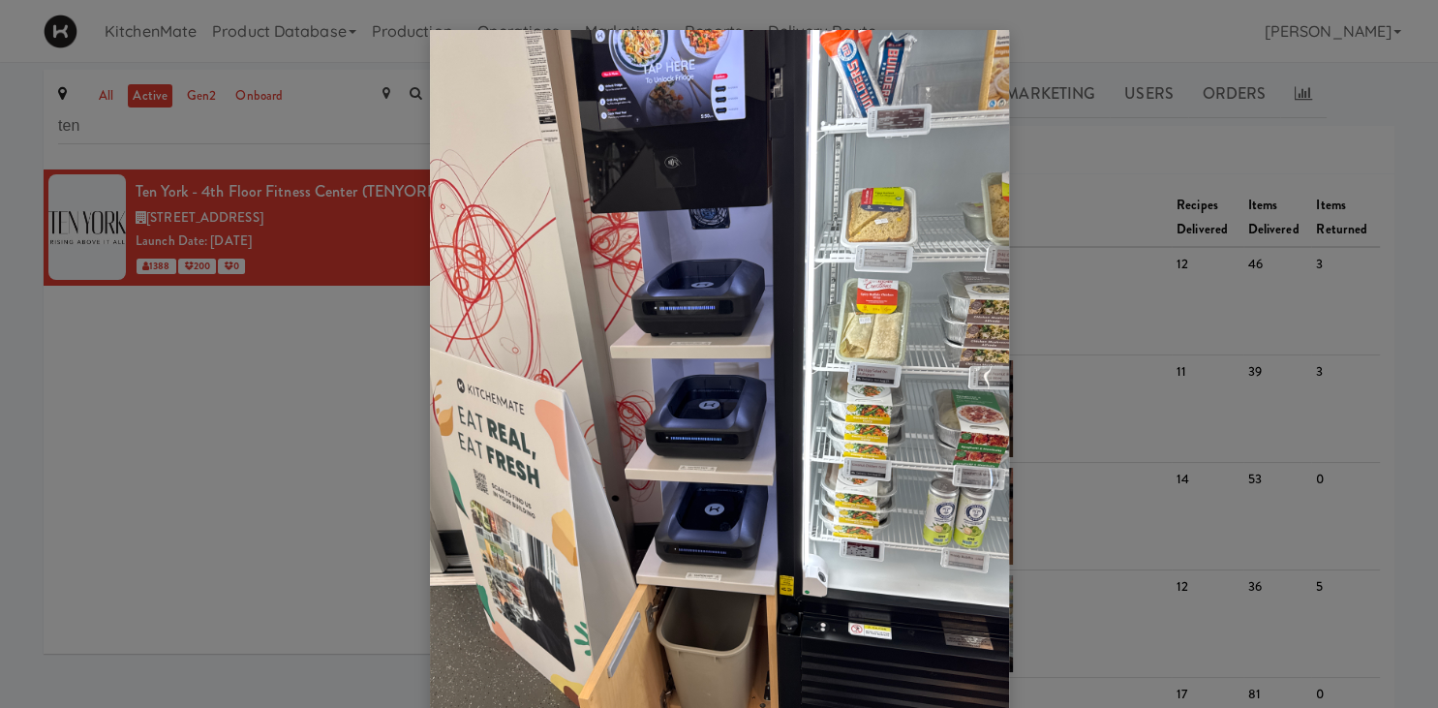
click at [1072, 201] on div at bounding box center [719, 354] width 1438 height 708
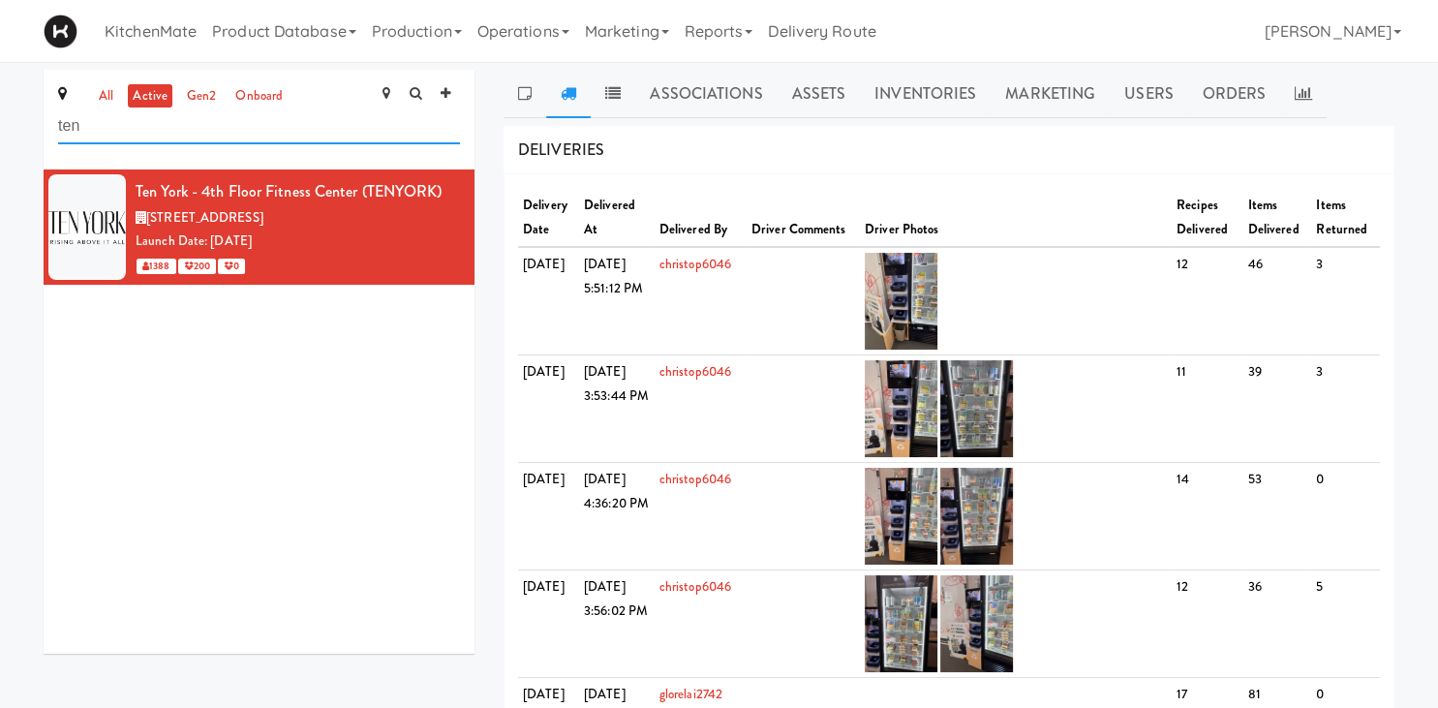
drag, startPoint x: 192, startPoint y: 130, endPoint x: 6, endPoint y: 140, distance: 186.2
click at [58, 140] on input "ten" at bounding box center [259, 126] width 402 height 36
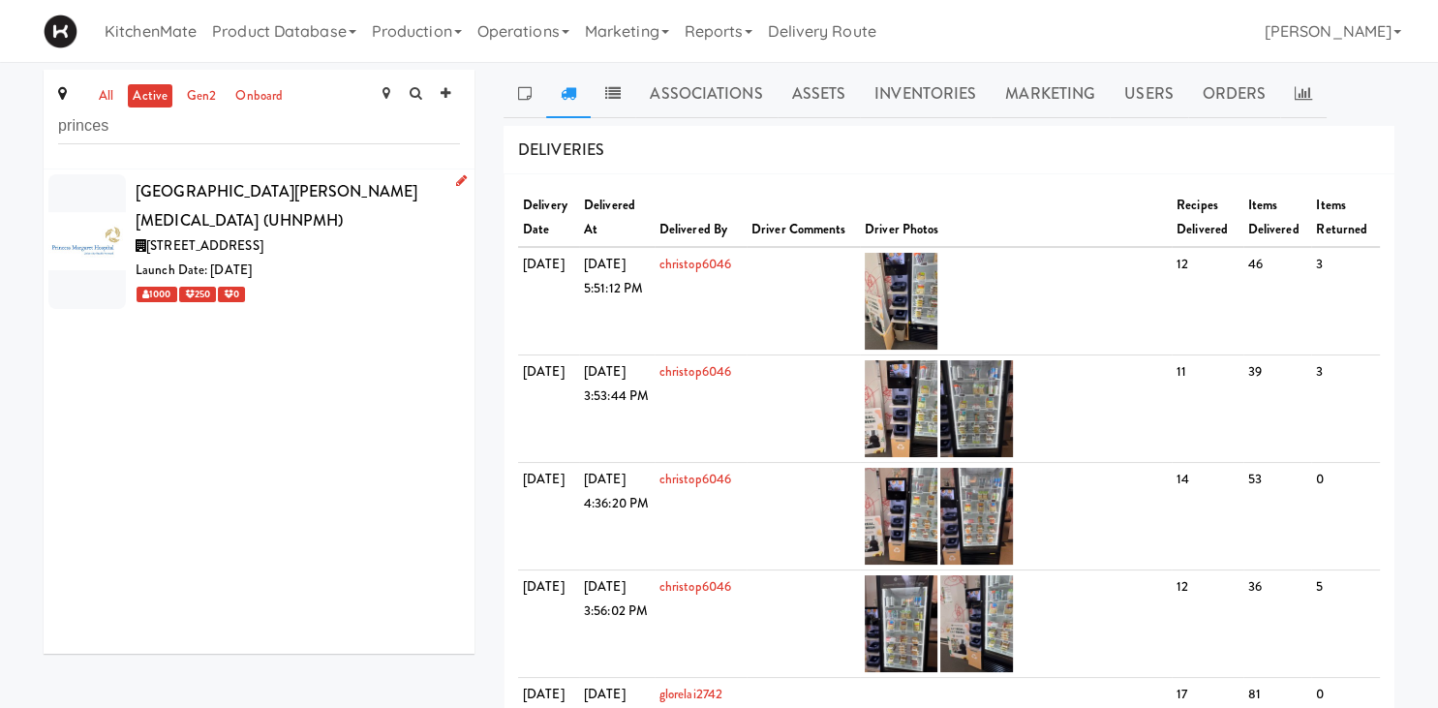
click at [405, 234] on div "[STREET_ADDRESS]" at bounding box center [298, 246] width 324 height 24
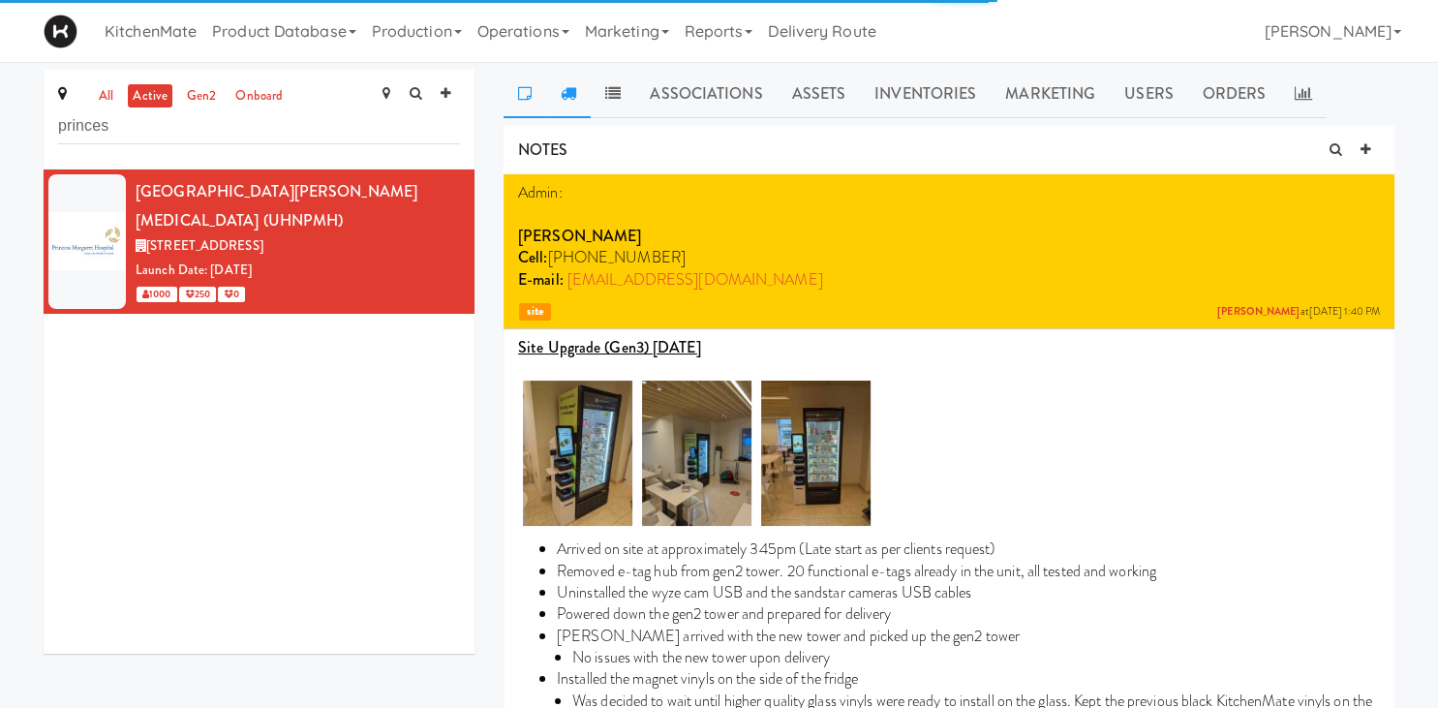
click at [564, 101] on icon at bounding box center [568, 92] width 15 height 15
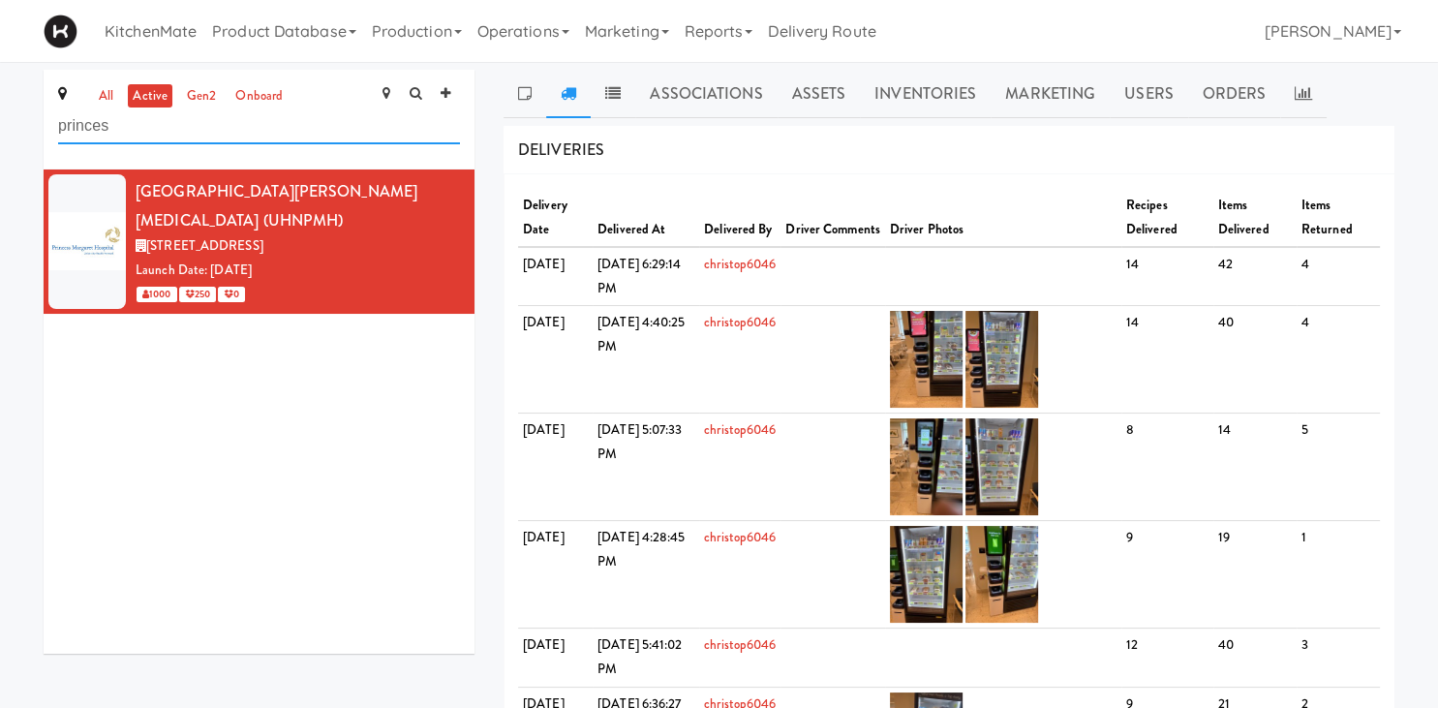
drag, startPoint x: 141, startPoint y: 130, endPoint x: -49, endPoint y: 71, distance: 199.7
click at [58, 108] on input "princes" at bounding box center [259, 126] width 402 height 36
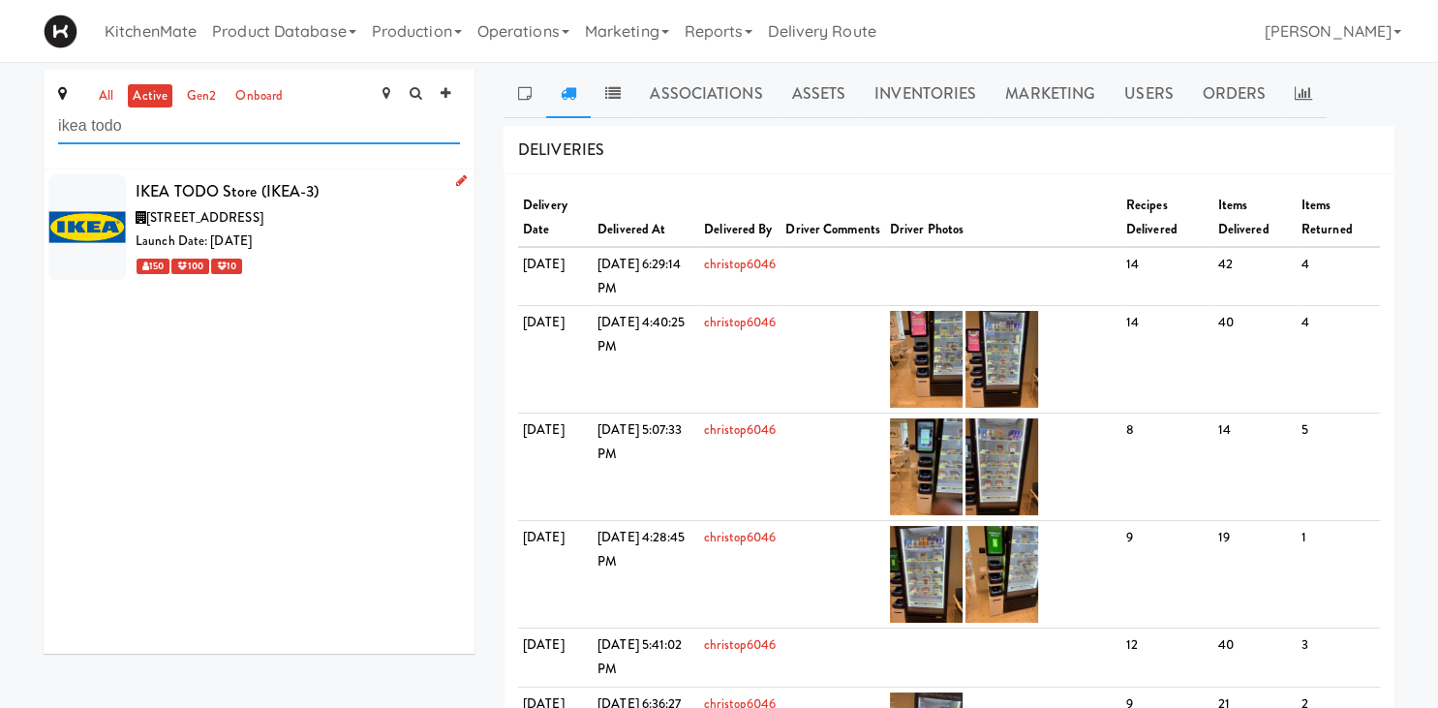
type input "ikea todo"
click at [267, 229] on div "[STREET_ADDRESS]" at bounding box center [298, 218] width 324 height 24
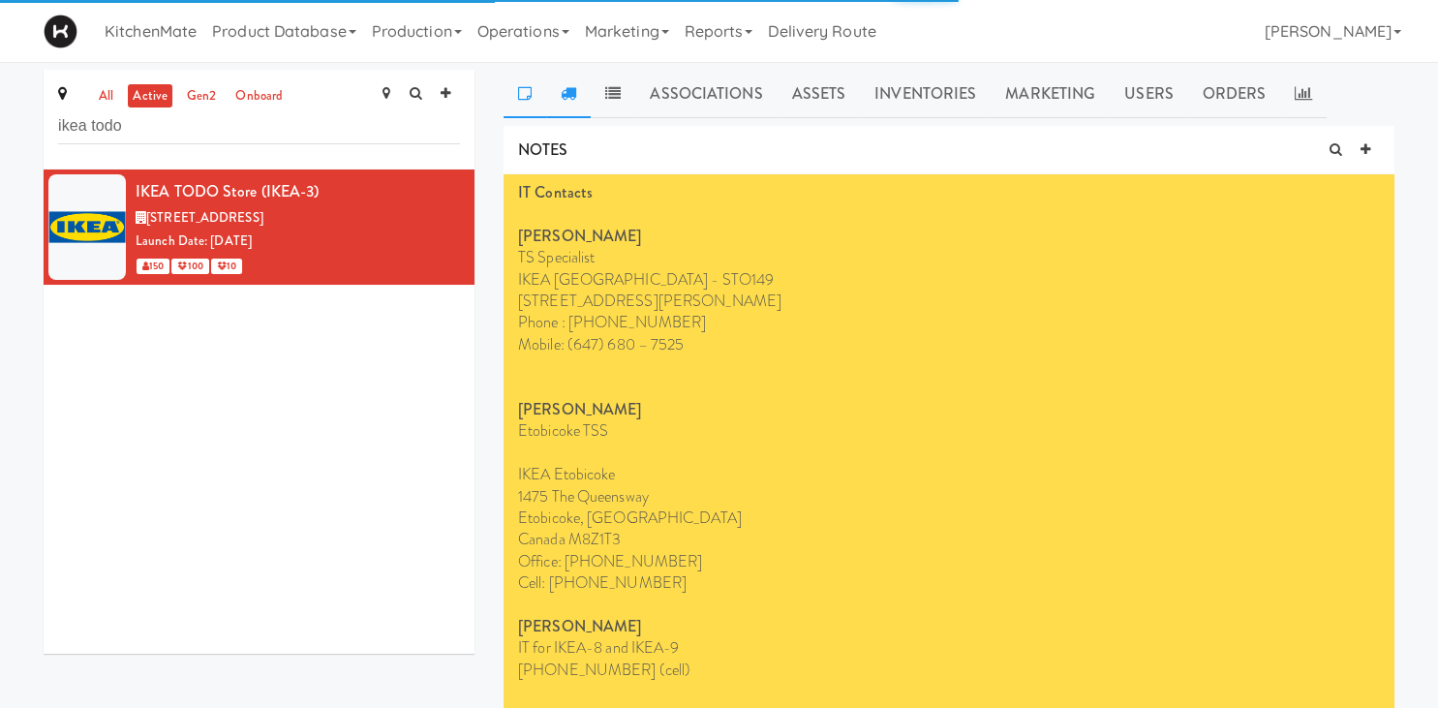
click at [563, 107] on link at bounding box center [568, 94] width 45 height 48
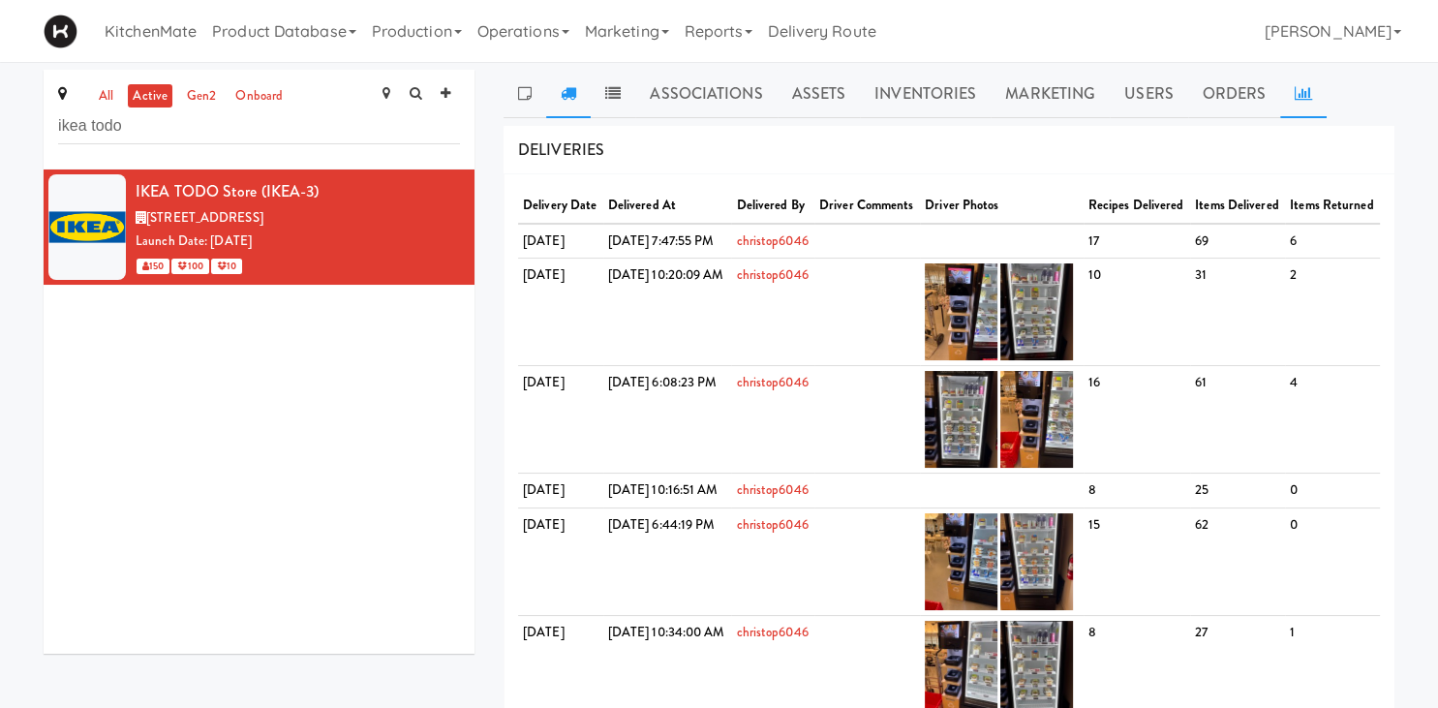
click at [1300, 105] on link at bounding box center [1303, 94] width 46 height 48
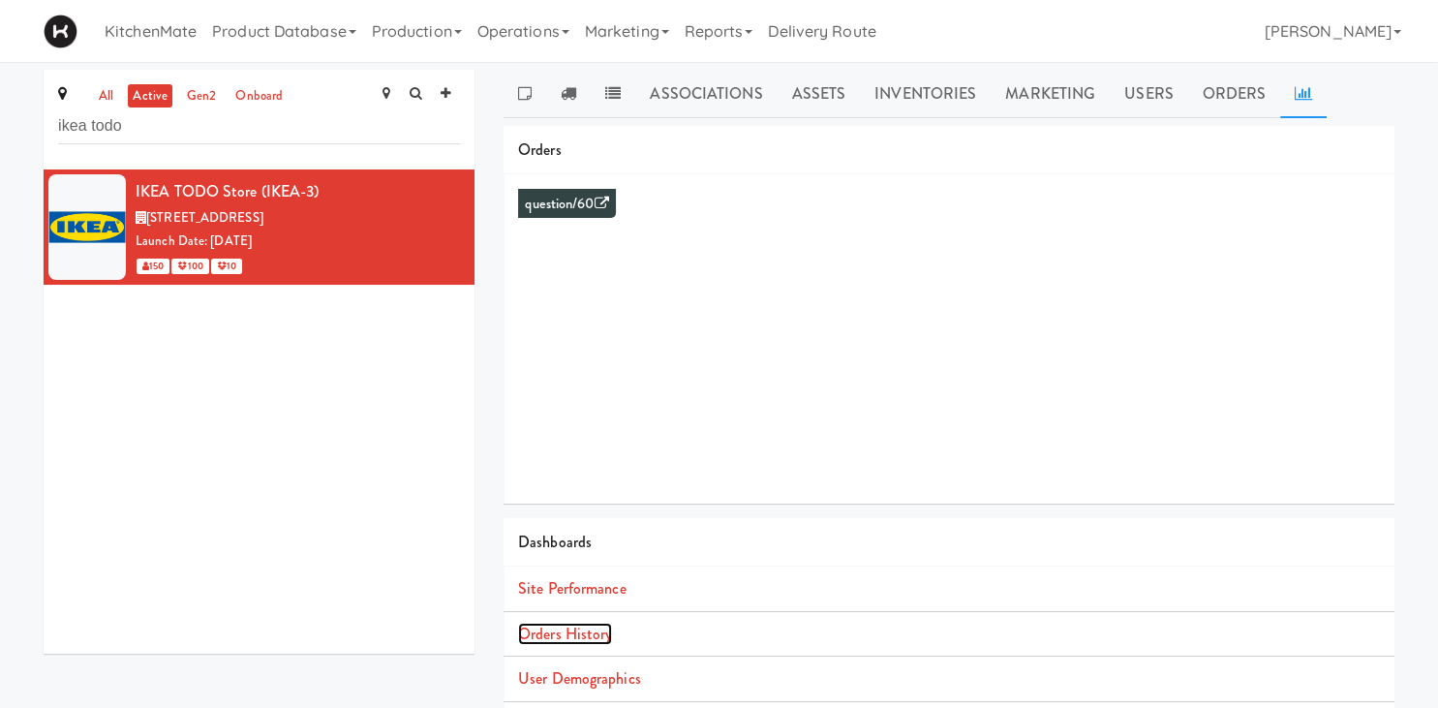
click at [587, 641] on link "Orders History" at bounding box center [565, 634] width 94 height 22
